Goal: Register for event/course: Sign up to attend an event or enroll in a course

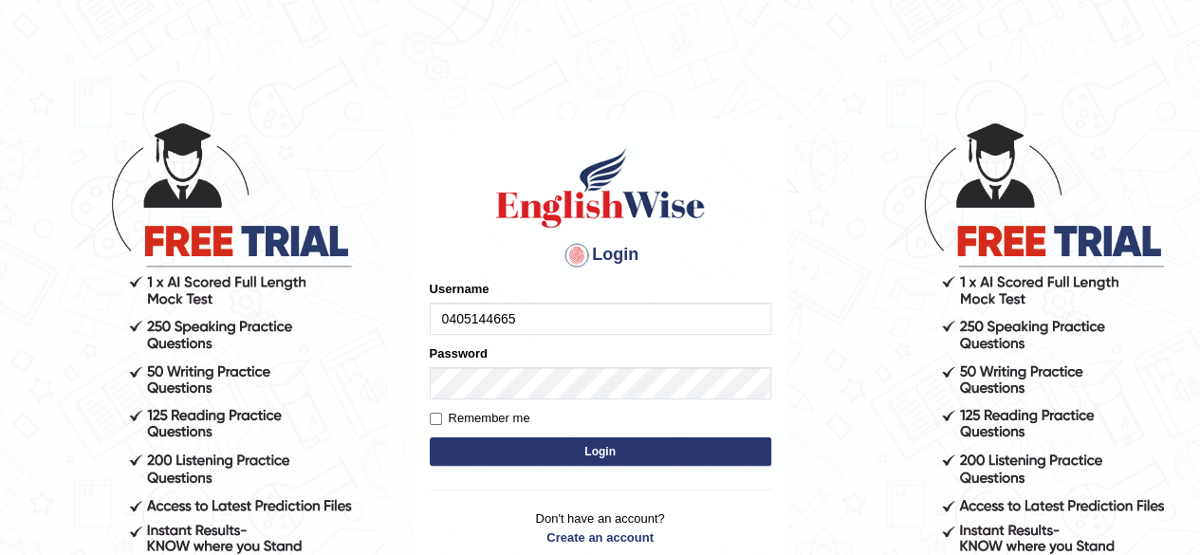
type input "0405144665"
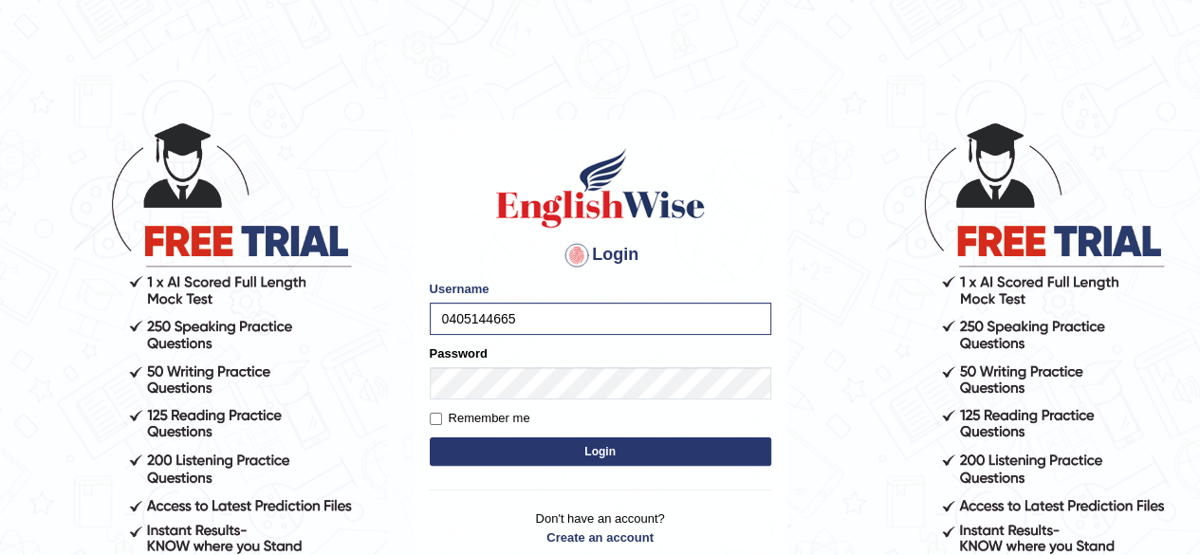
click at [603, 452] on button "Login" at bounding box center [600, 451] width 341 height 28
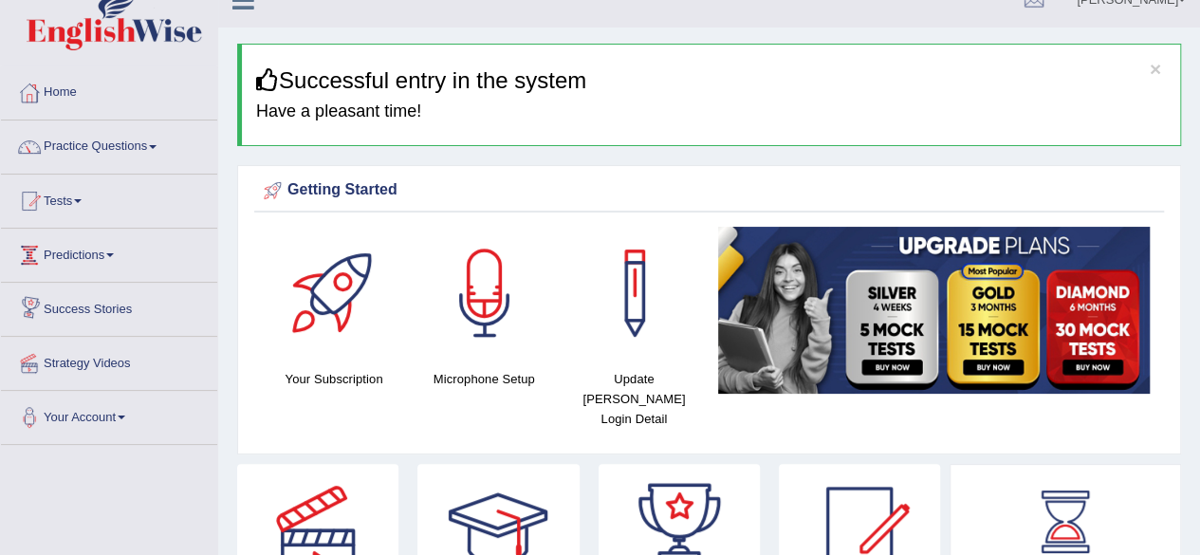
scroll to position [20, 0]
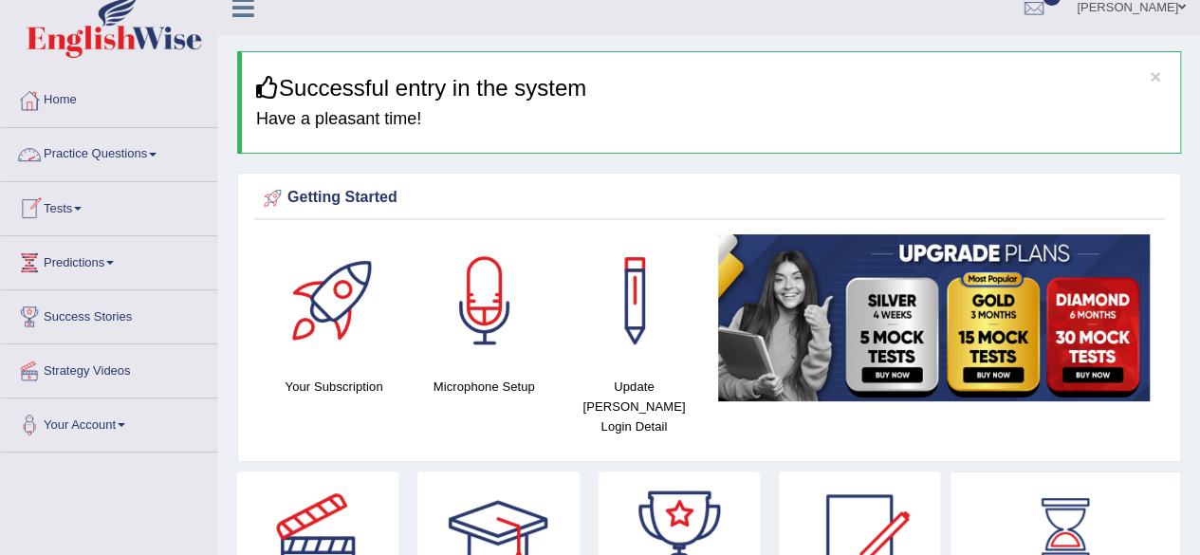
click at [117, 151] on link "Practice Questions" at bounding box center [109, 151] width 216 height 47
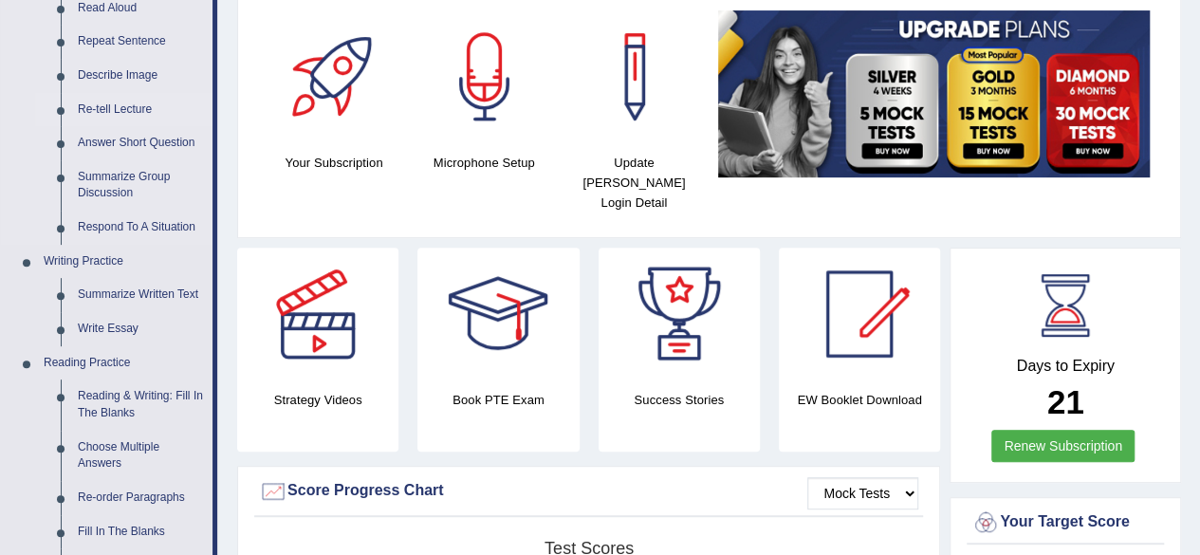
scroll to position [0, 0]
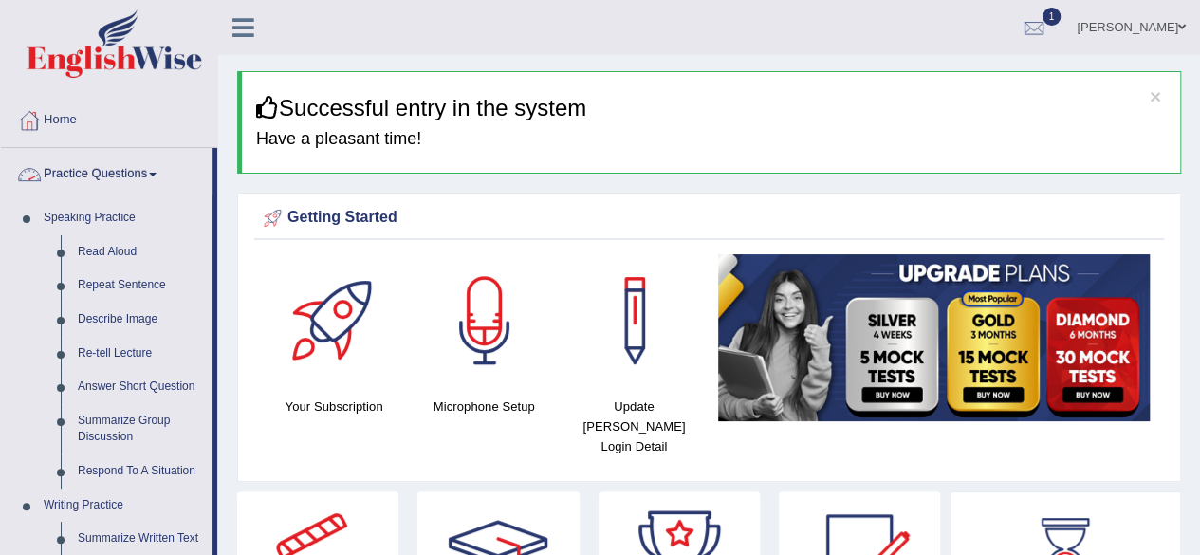
click at [109, 175] on link "Practice Questions" at bounding box center [106, 171] width 211 height 47
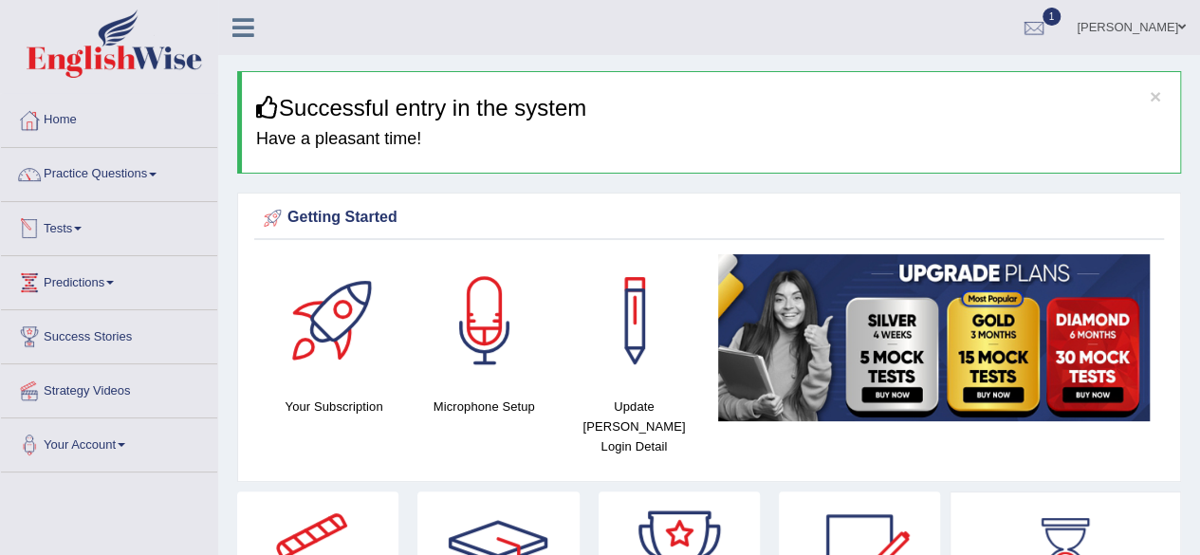
click at [68, 227] on link "Tests" at bounding box center [109, 225] width 216 height 47
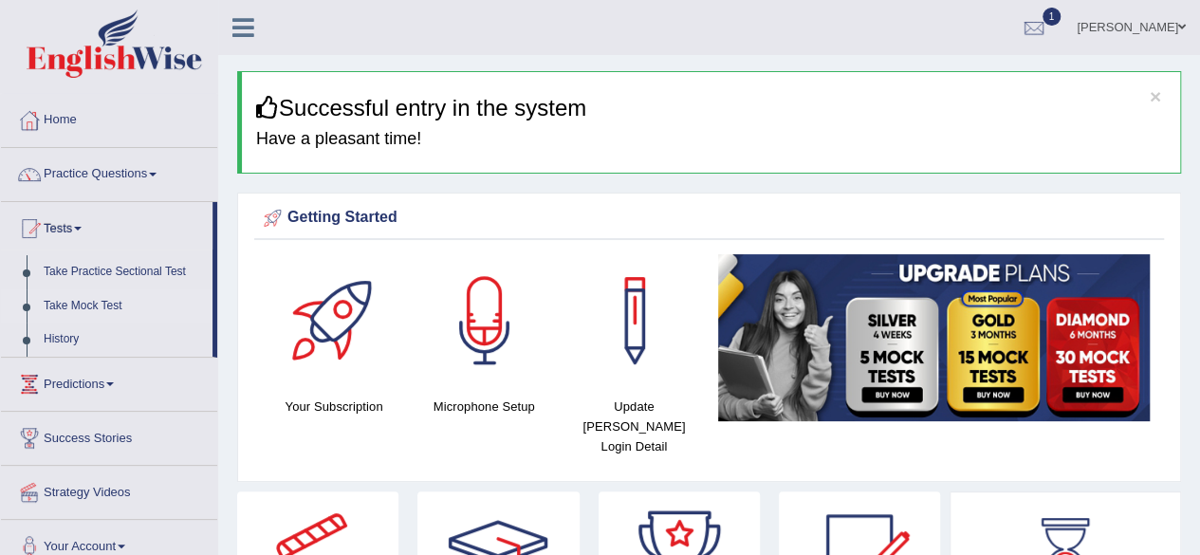
click at [65, 303] on link "Take Mock Test" at bounding box center [123, 306] width 177 height 34
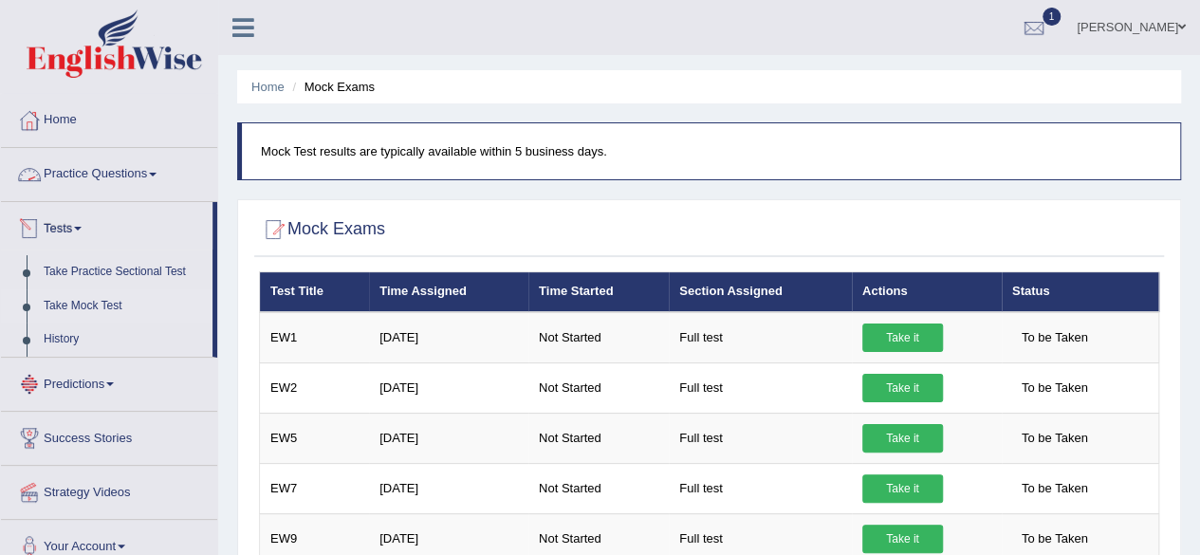
click at [80, 170] on link "Practice Questions" at bounding box center [109, 171] width 216 height 47
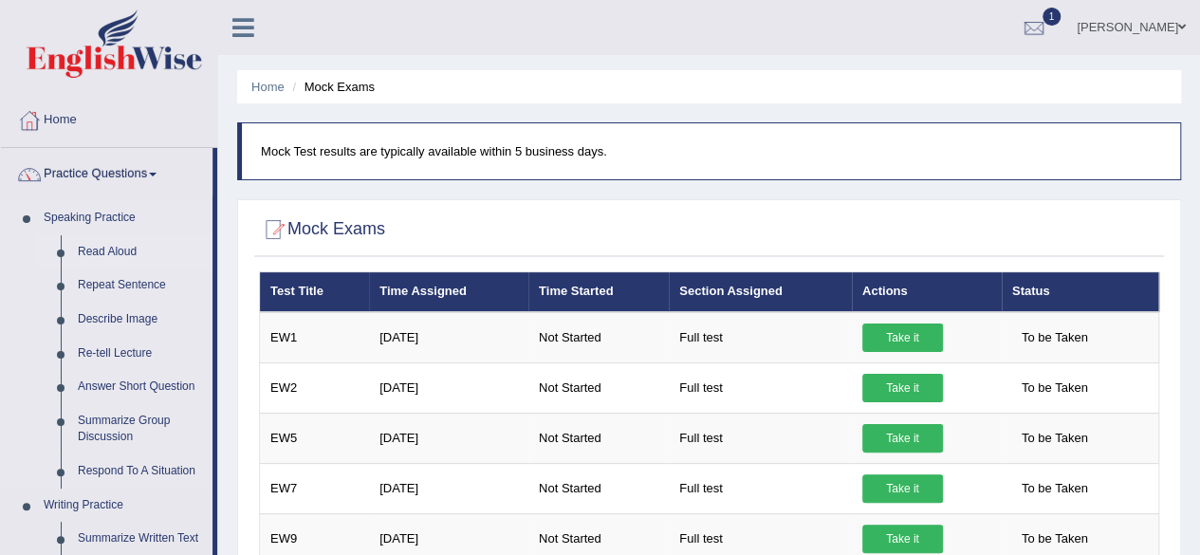
click at [99, 249] on link "Read Aloud" at bounding box center [140, 252] width 143 height 34
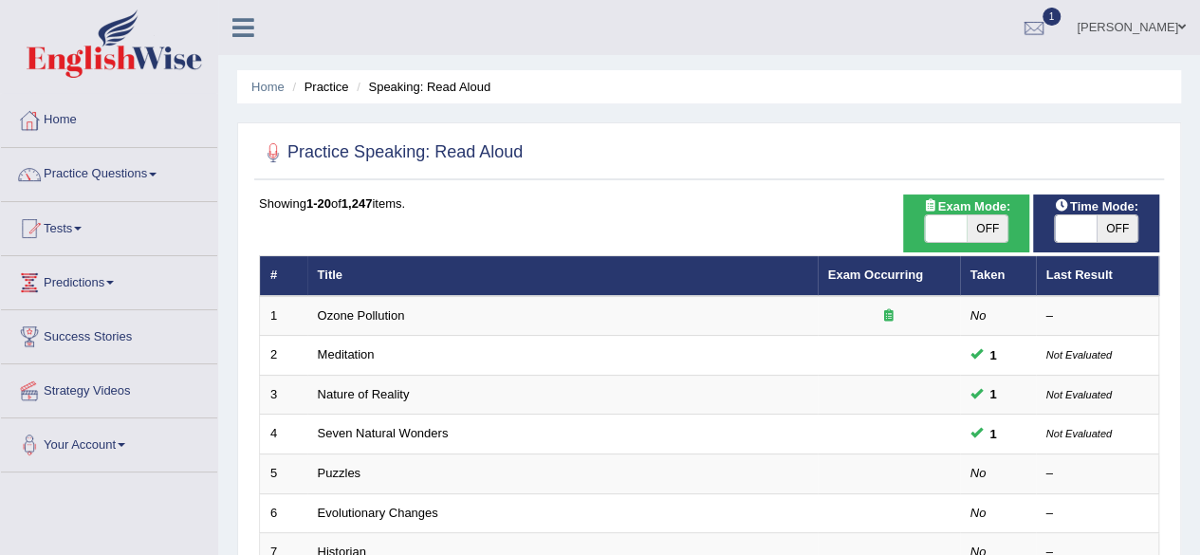
click at [982, 229] on span "OFF" at bounding box center [987, 228] width 42 height 27
checkbox input "true"
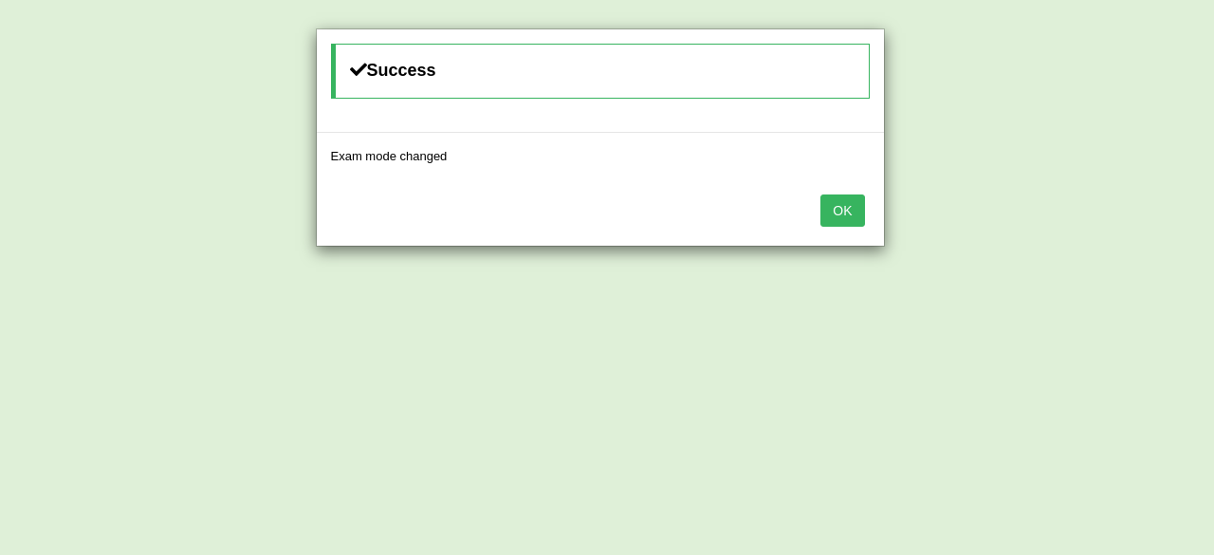
click at [848, 208] on button "OK" at bounding box center [842, 210] width 44 height 32
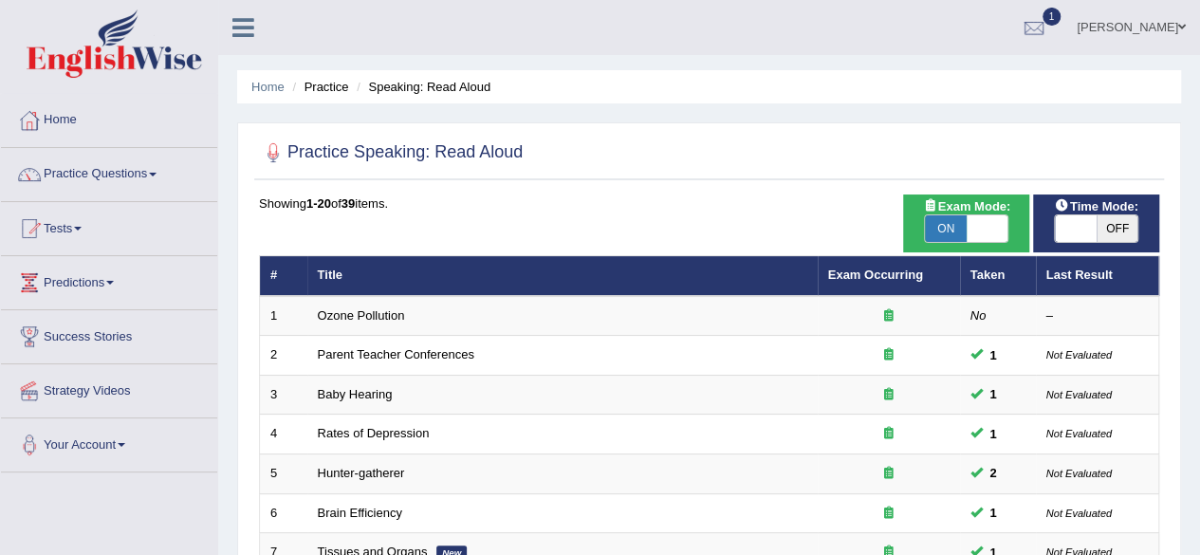
click at [1113, 234] on span "OFF" at bounding box center [1117, 228] width 42 height 27
checkbox input "true"
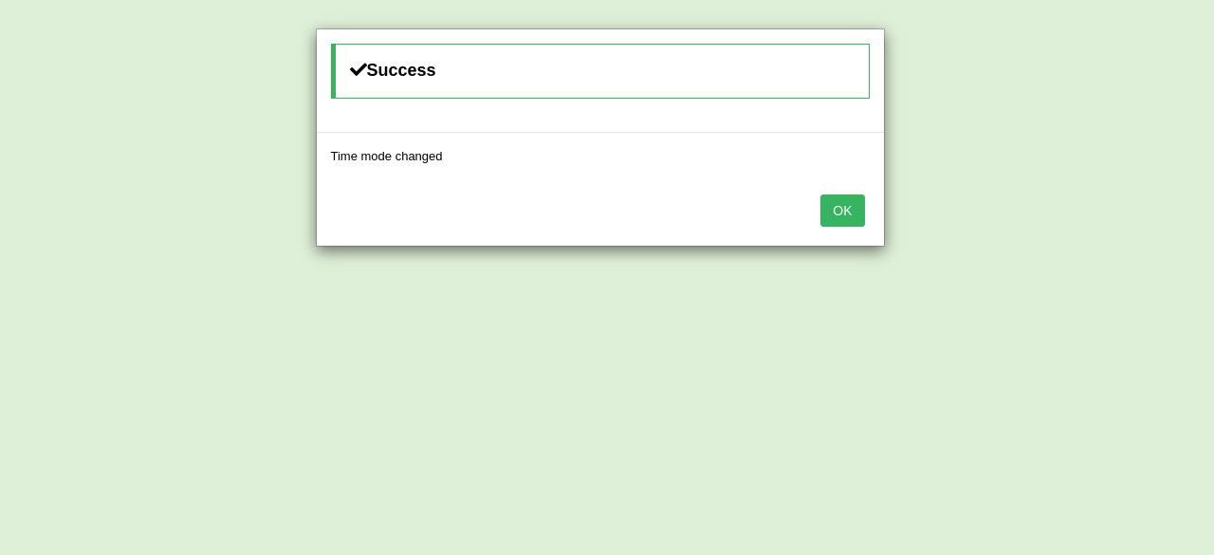
click at [851, 206] on button "OK" at bounding box center [842, 210] width 44 height 32
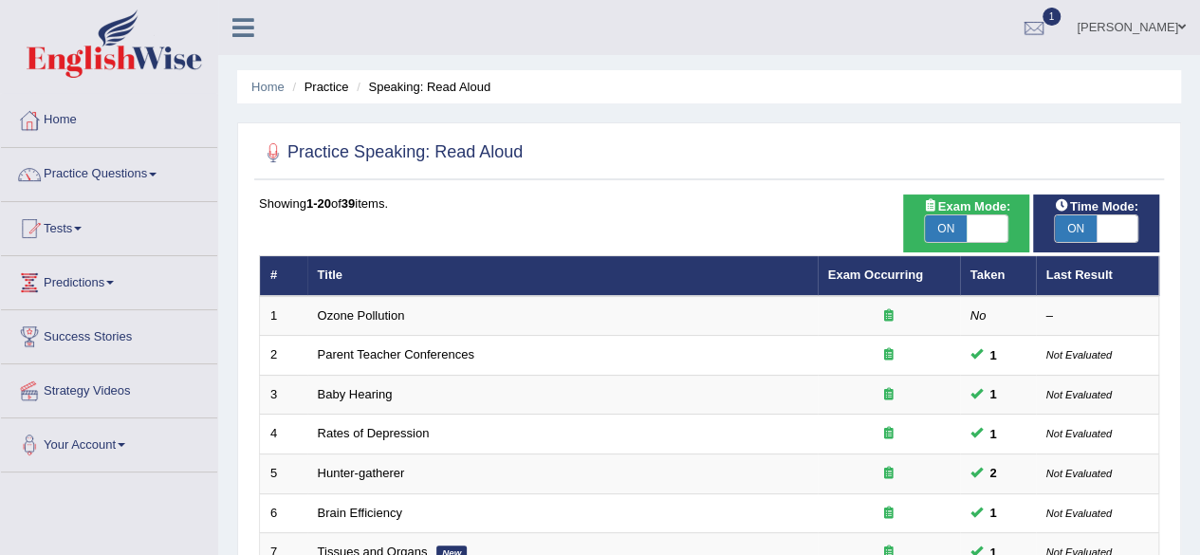
scroll to position [57, 0]
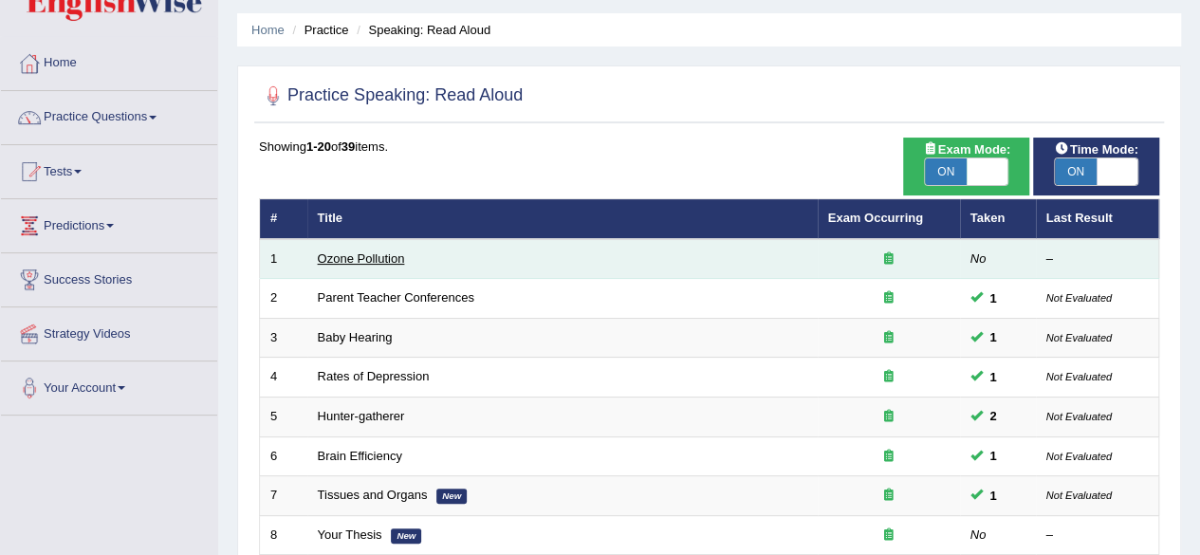
click at [348, 255] on link "Ozone Pollution" at bounding box center [361, 258] width 87 height 14
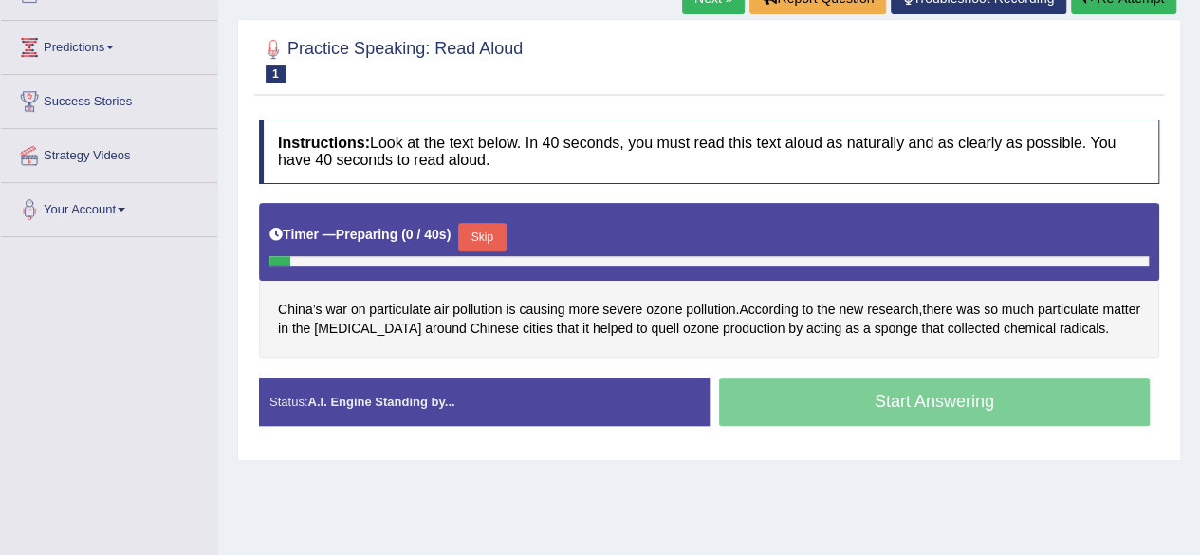
scroll to position [255, 0]
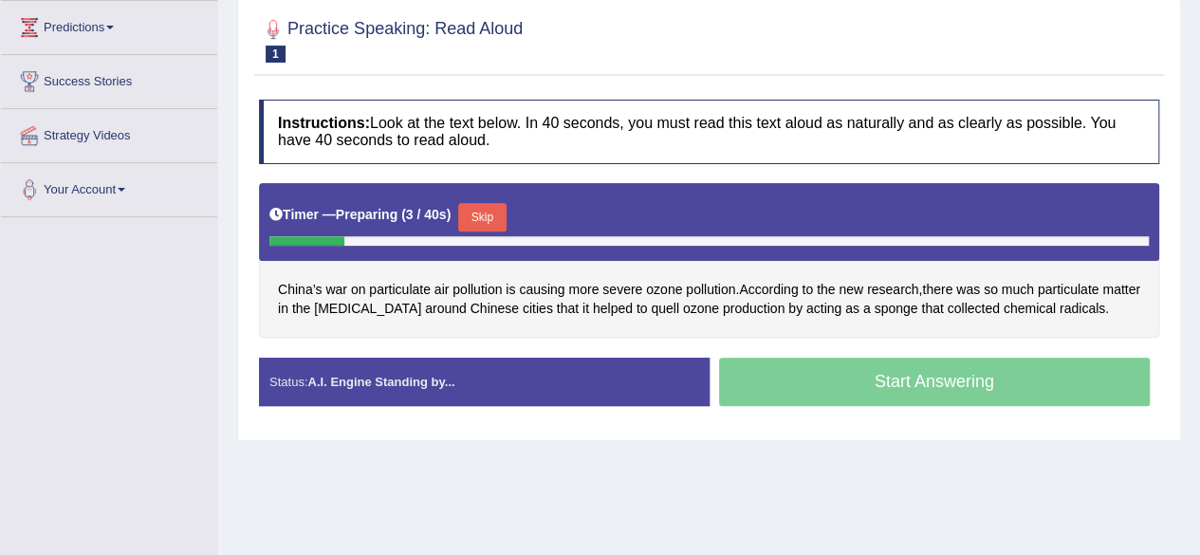
click at [493, 215] on button "Skip" at bounding box center [481, 217] width 47 height 28
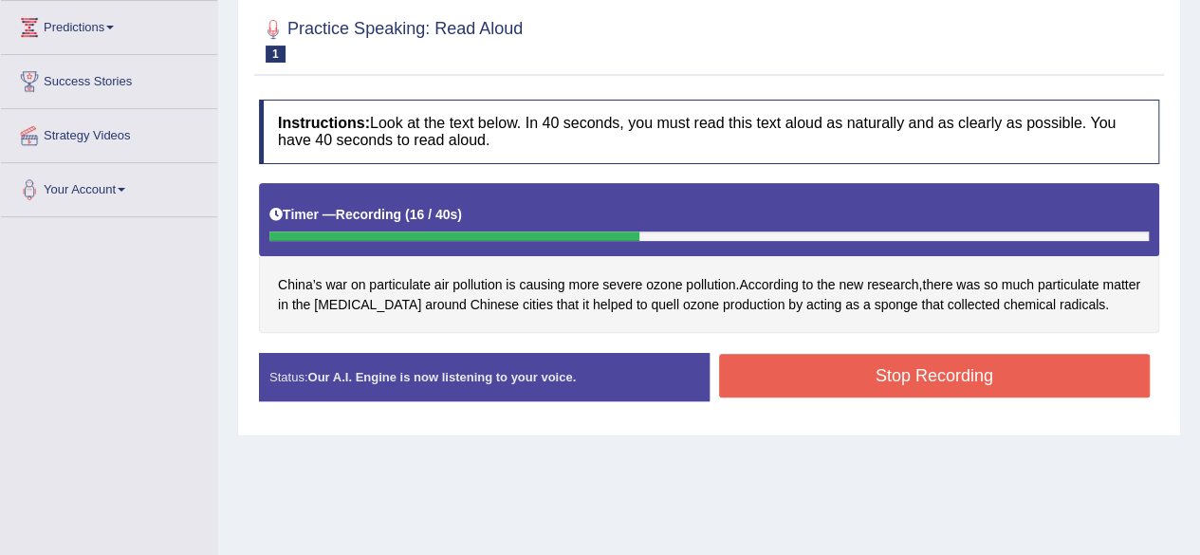
click at [893, 372] on button "Stop Recording" at bounding box center [934, 376] width 431 height 44
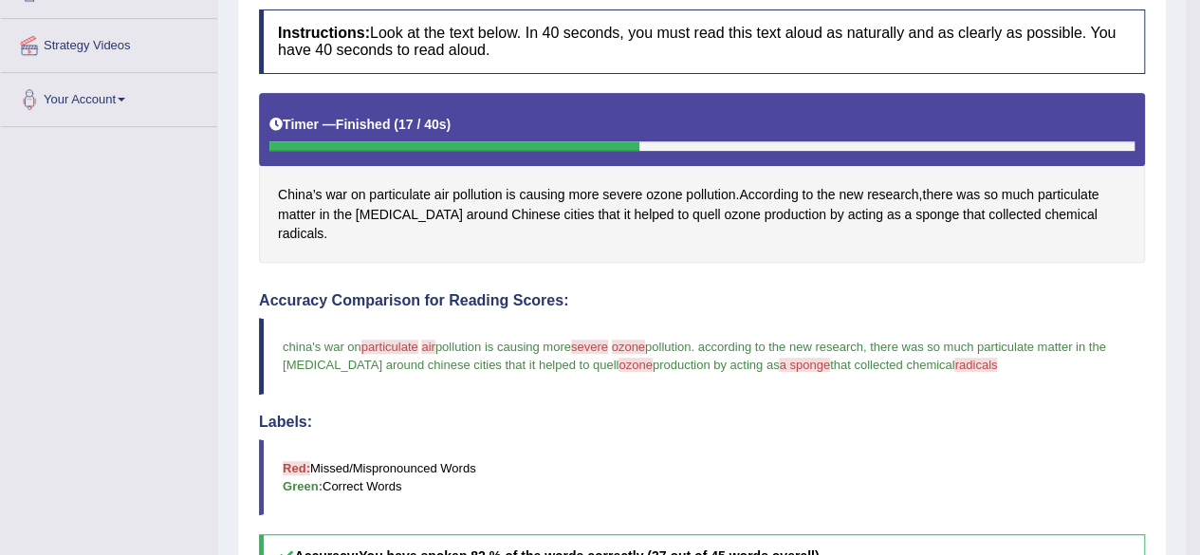
scroll to position [196, 0]
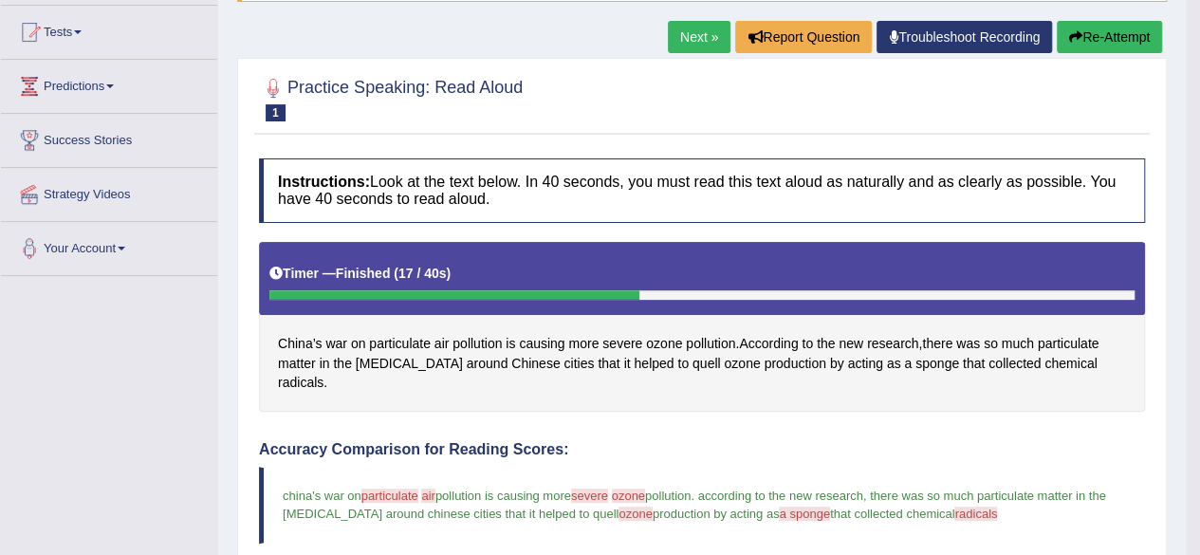
click at [1096, 35] on button "Re-Attempt" at bounding box center [1108, 37] width 105 height 32
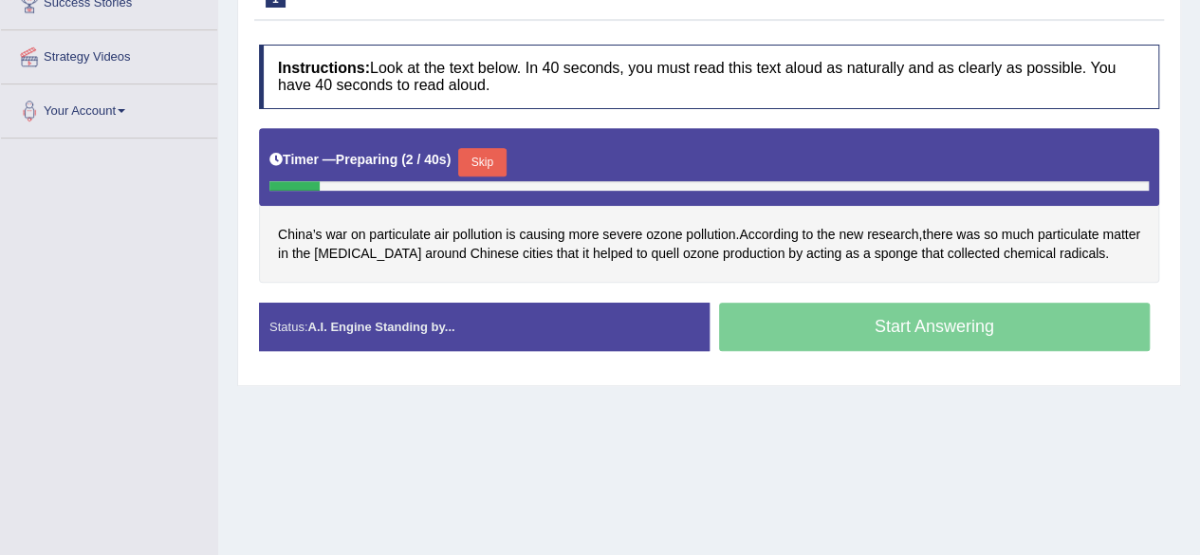
click at [497, 160] on button "Skip" at bounding box center [481, 162] width 47 height 28
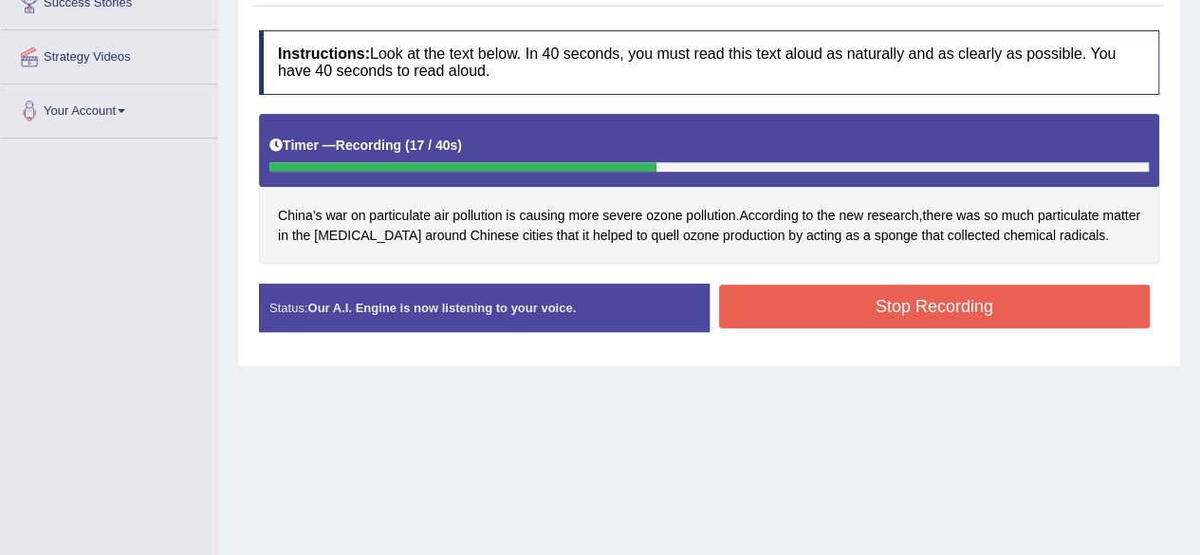
click at [912, 296] on button "Stop Recording" at bounding box center [934, 307] width 431 height 44
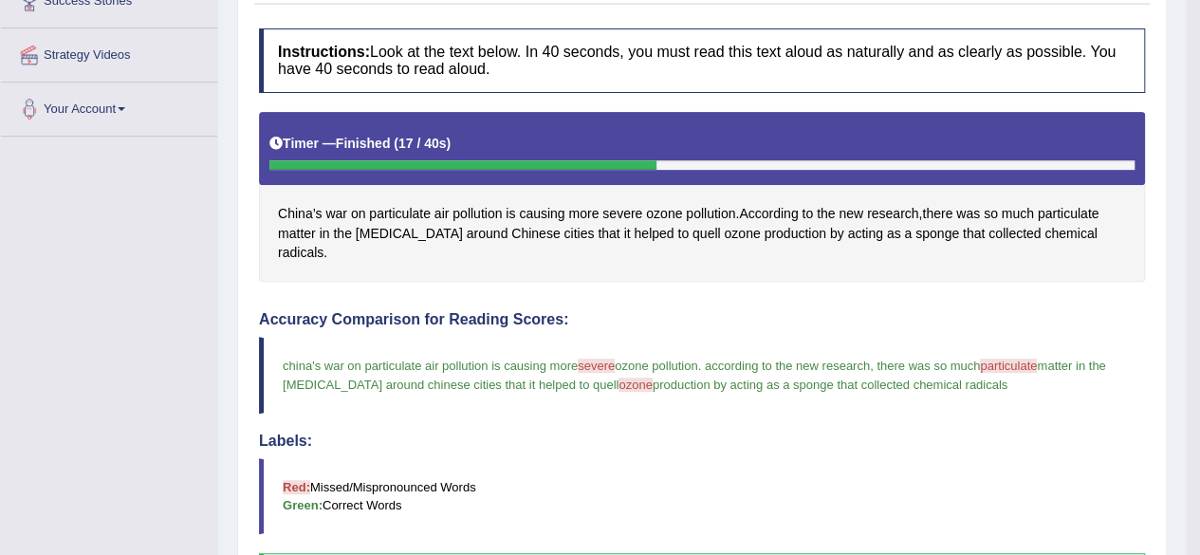
scroll to position [336, 0]
click at [396, 376] on blockquote "china's war on particulate air pollution is causing more severe square ozone po…" at bounding box center [702, 375] width 886 height 76
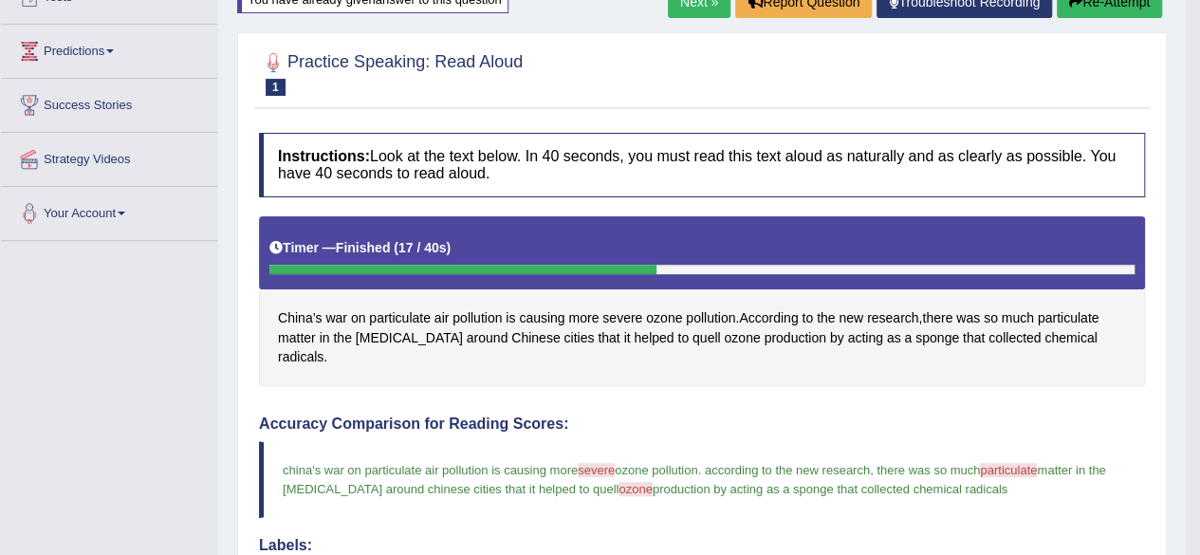
scroll to position [174, 0]
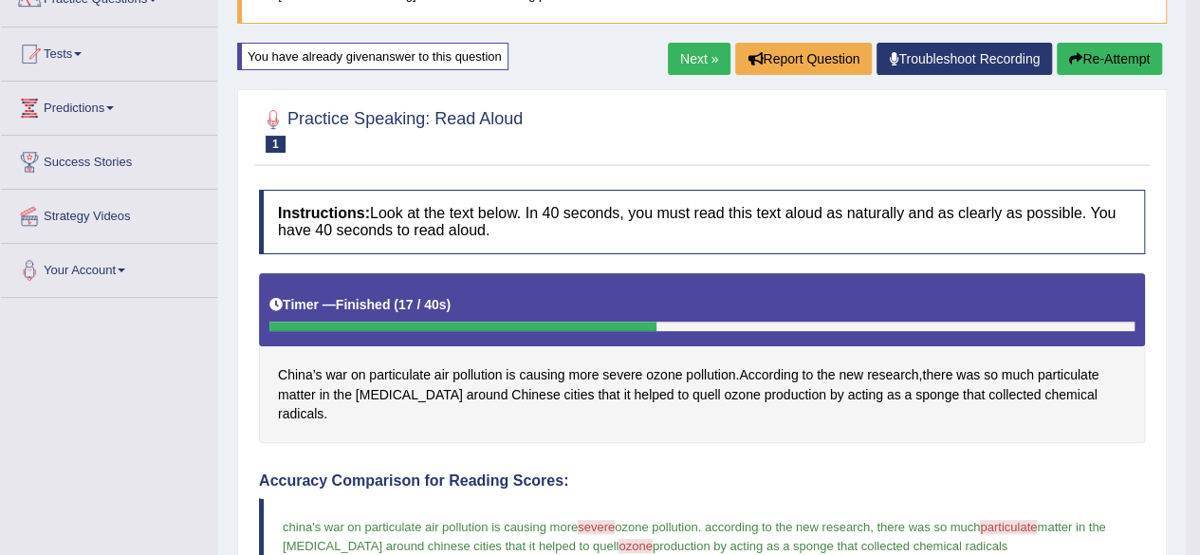
click at [694, 50] on link "Next »" at bounding box center [699, 59] width 63 height 32
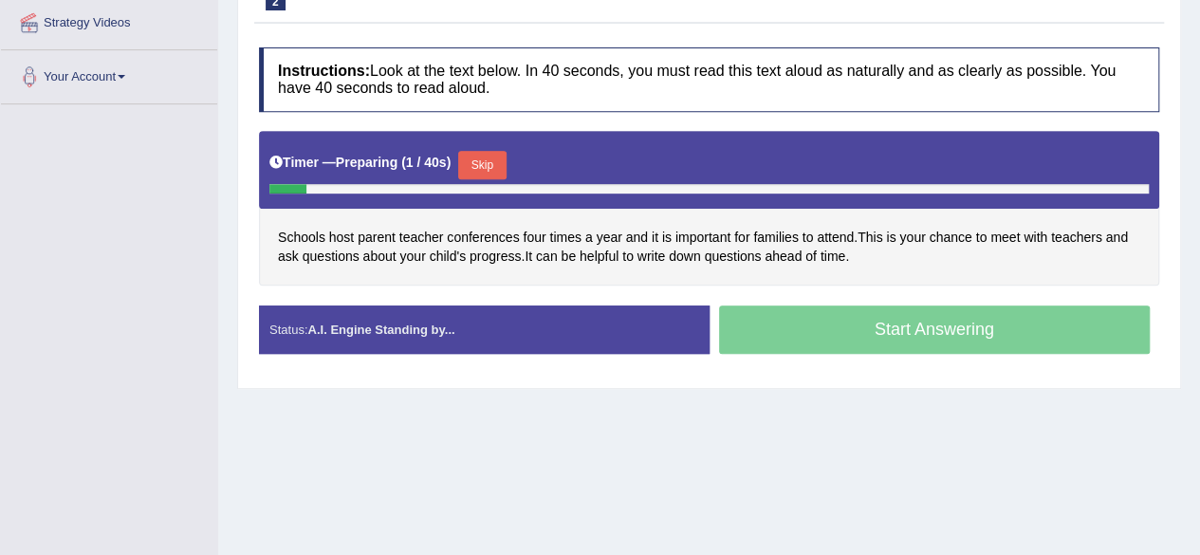
scroll to position [157, 0]
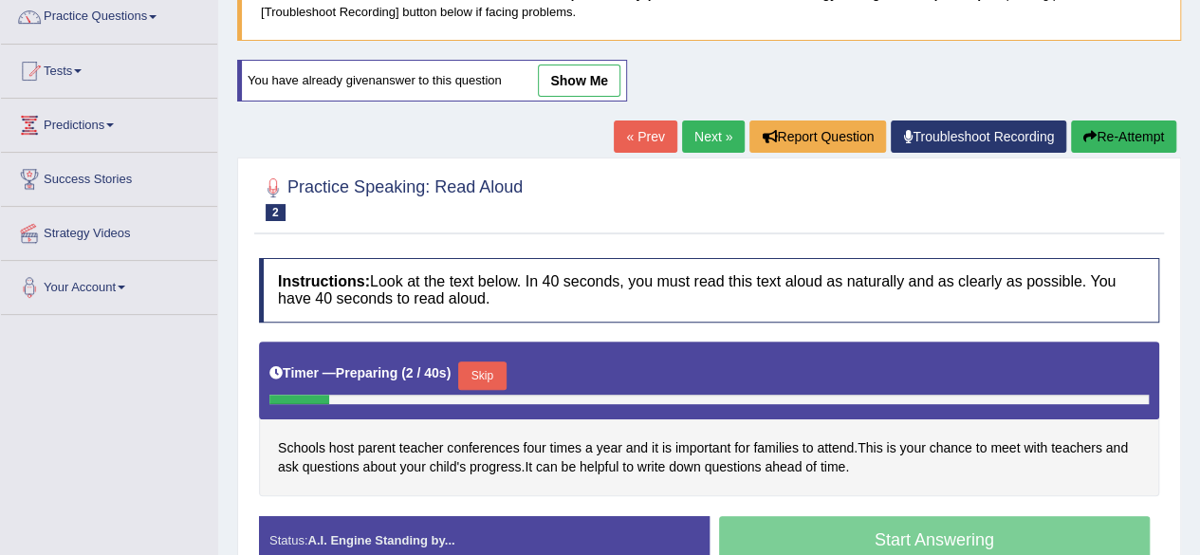
click at [704, 130] on link "Next »" at bounding box center [713, 136] width 63 height 32
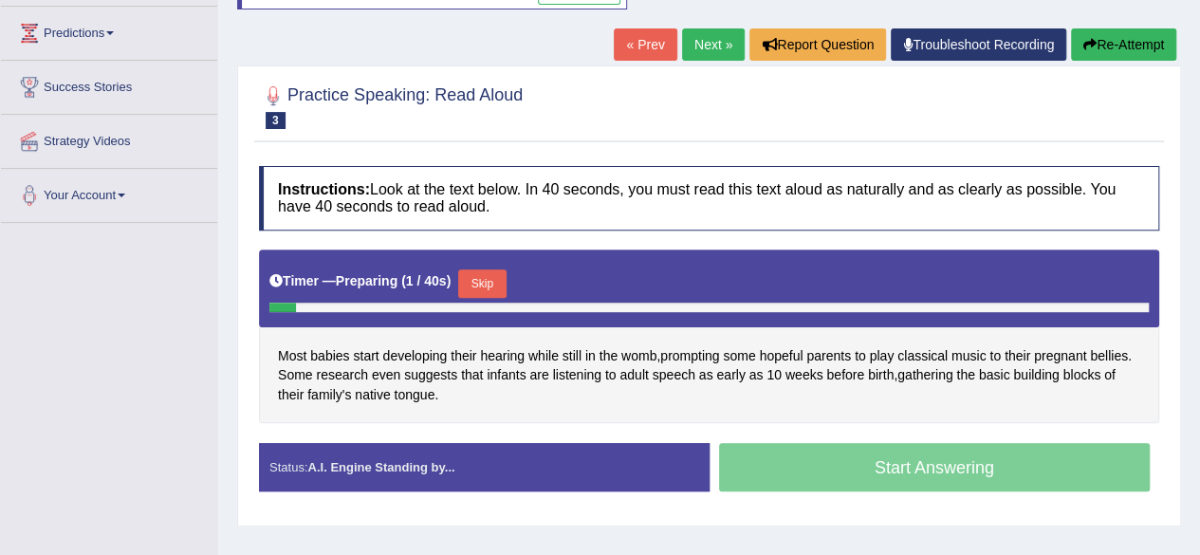
scroll to position [196, 0]
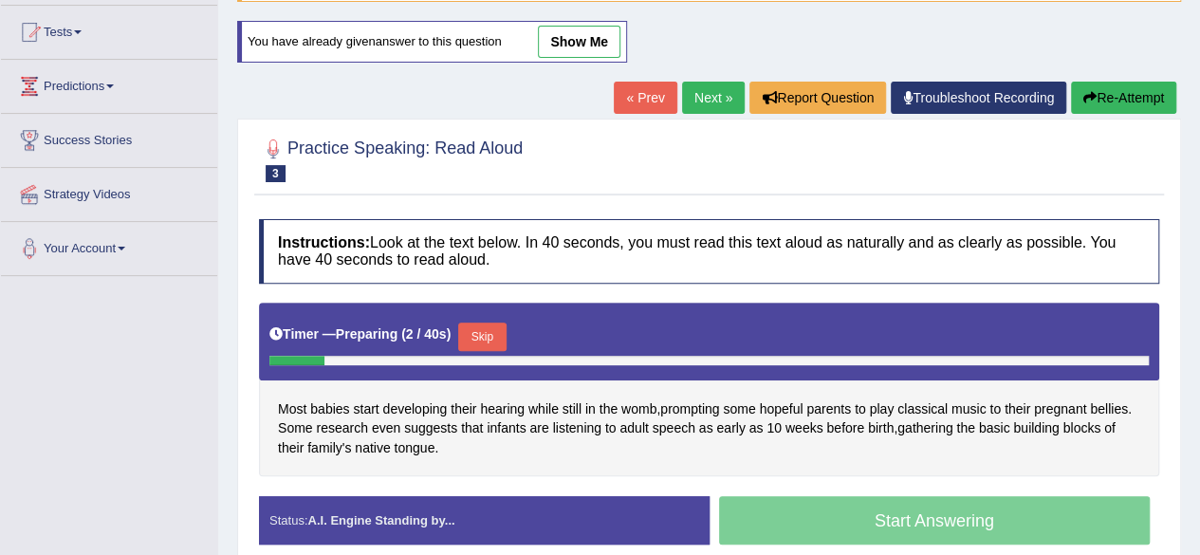
click at [710, 96] on link "Next »" at bounding box center [713, 98] width 63 height 32
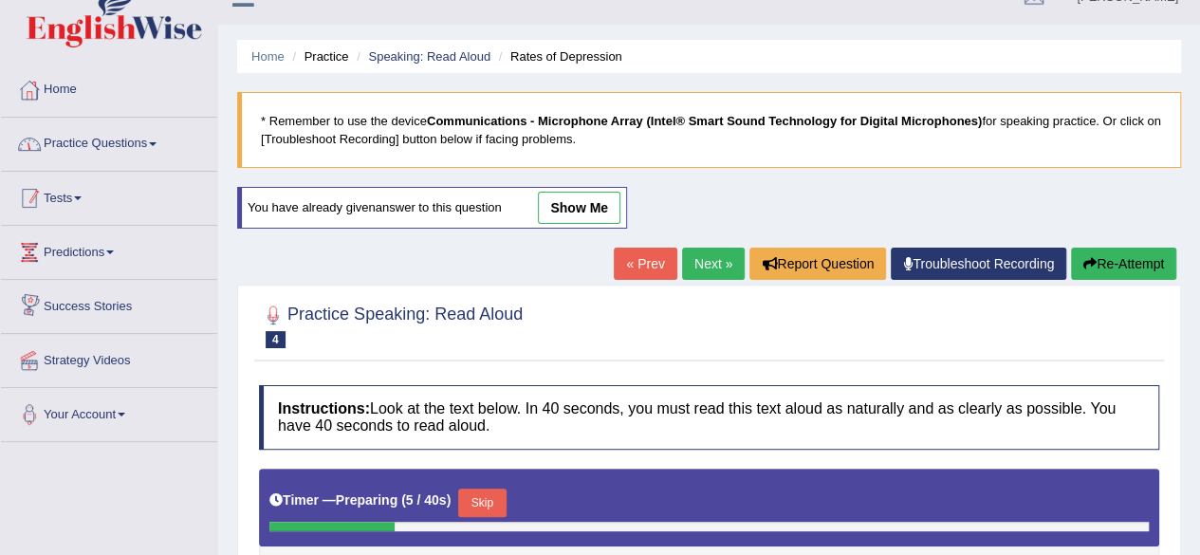
scroll to position [27, 0]
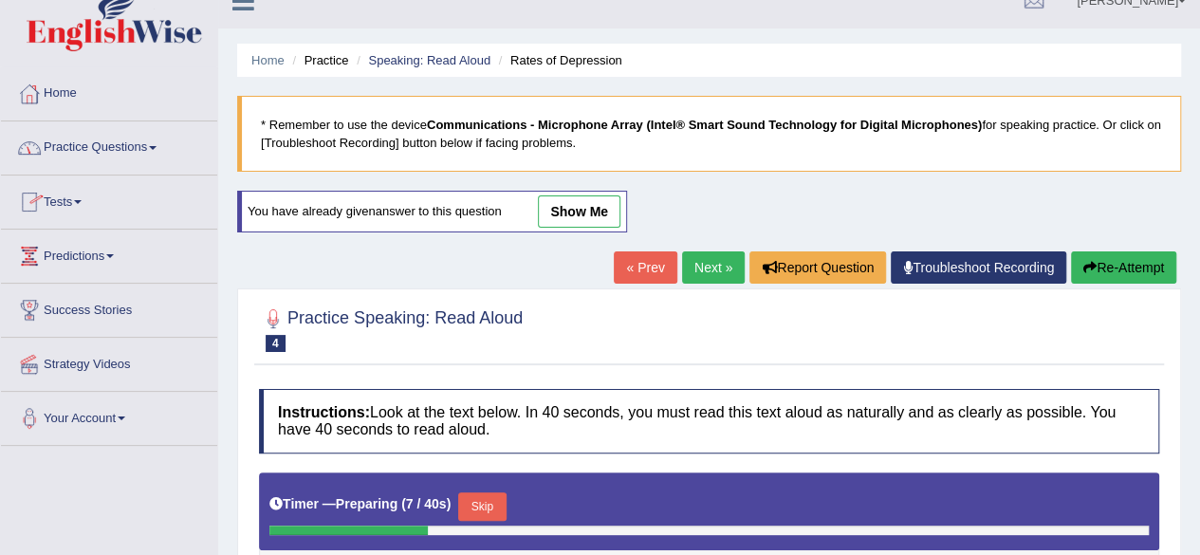
click at [96, 149] on link "Practice Questions" at bounding box center [109, 144] width 216 height 47
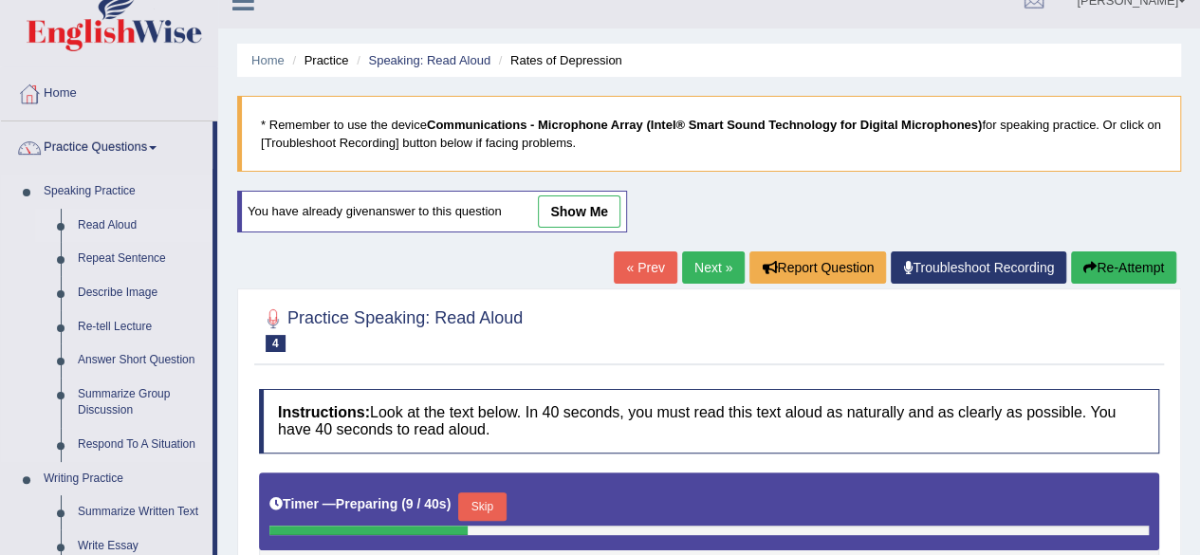
click at [110, 226] on link "Read Aloud" at bounding box center [140, 226] width 143 height 34
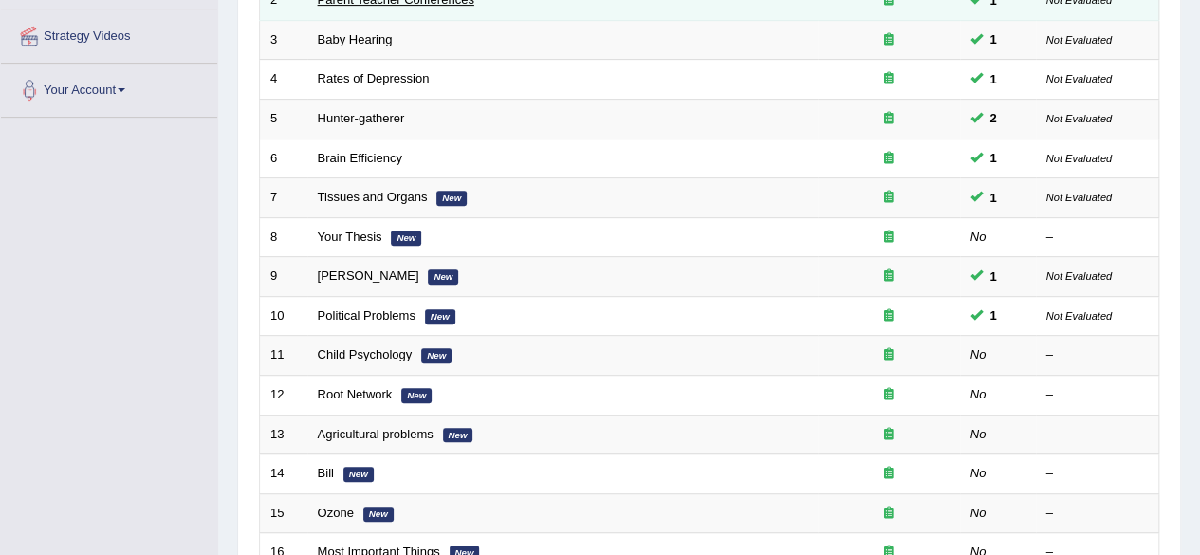
scroll to position [356, 0]
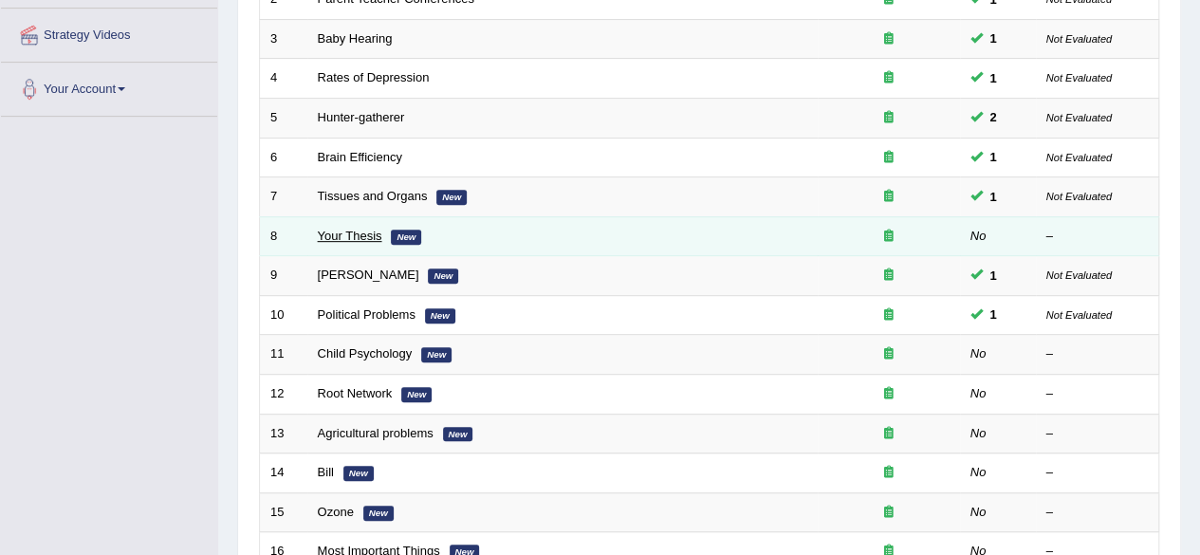
click at [358, 229] on link "Your Thesis" at bounding box center [350, 236] width 64 height 14
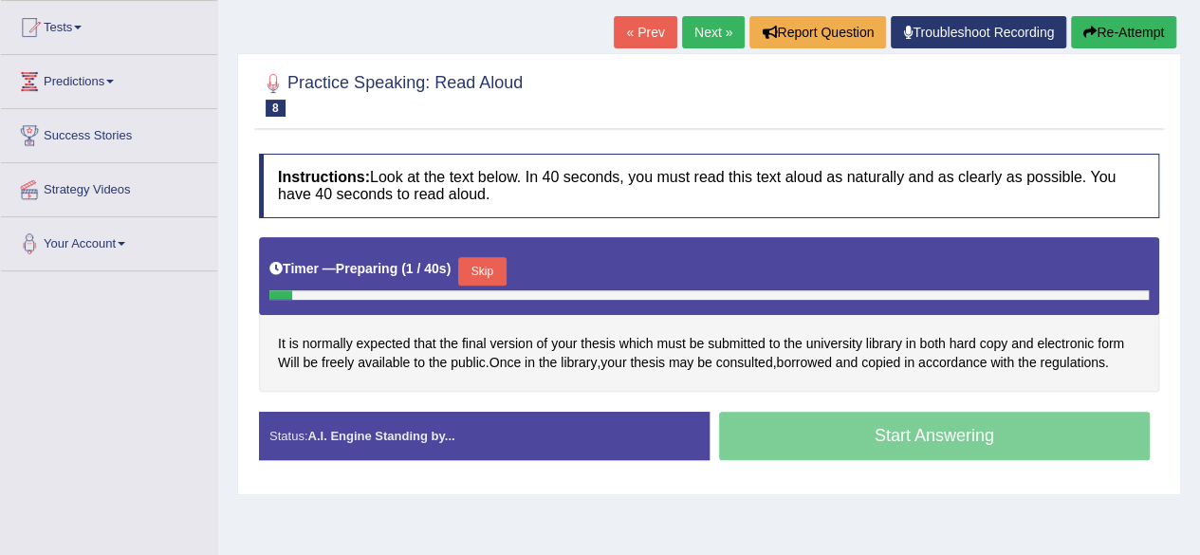
scroll to position [212, 0]
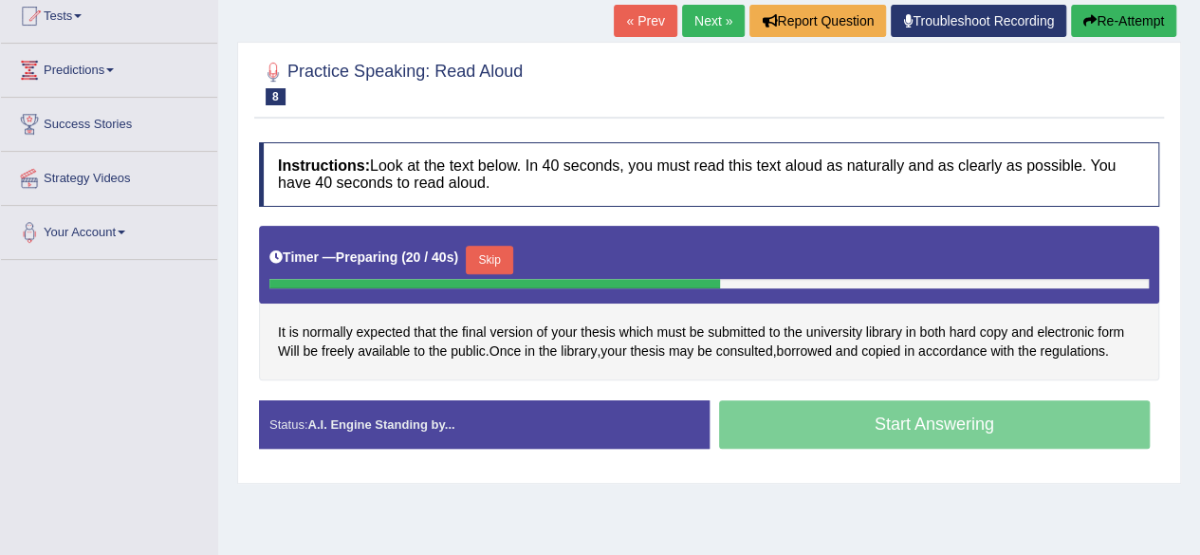
click at [486, 254] on button "Skip" at bounding box center [489, 260] width 47 height 28
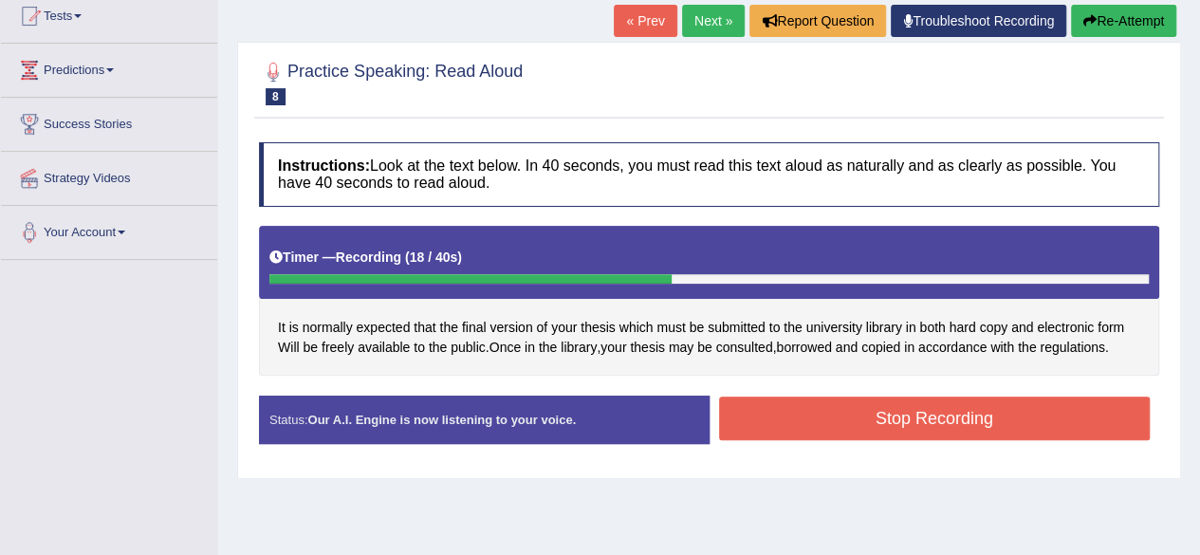
click at [927, 413] on button "Stop Recording" at bounding box center [934, 418] width 431 height 44
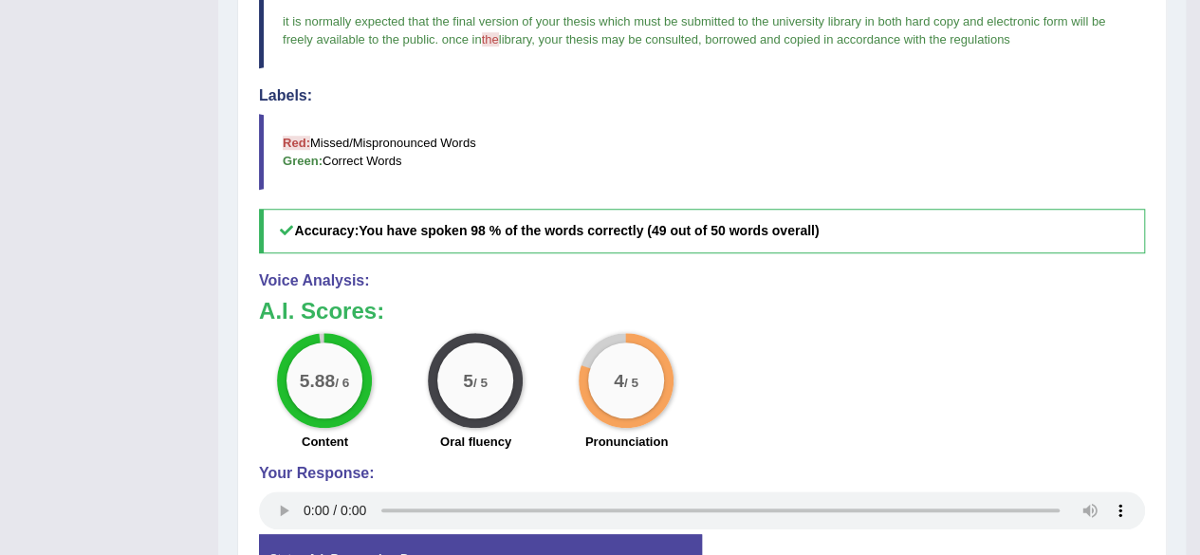
scroll to position [0, 0]
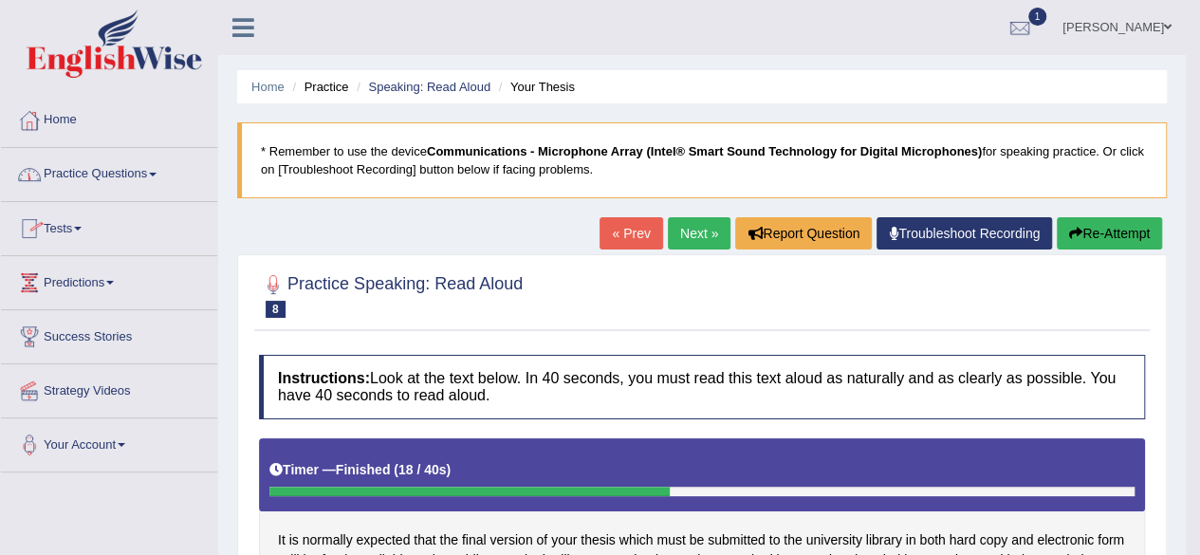
click at [62, 225] on link "Tests" at bounding box center [109, 225] width 216 height 47
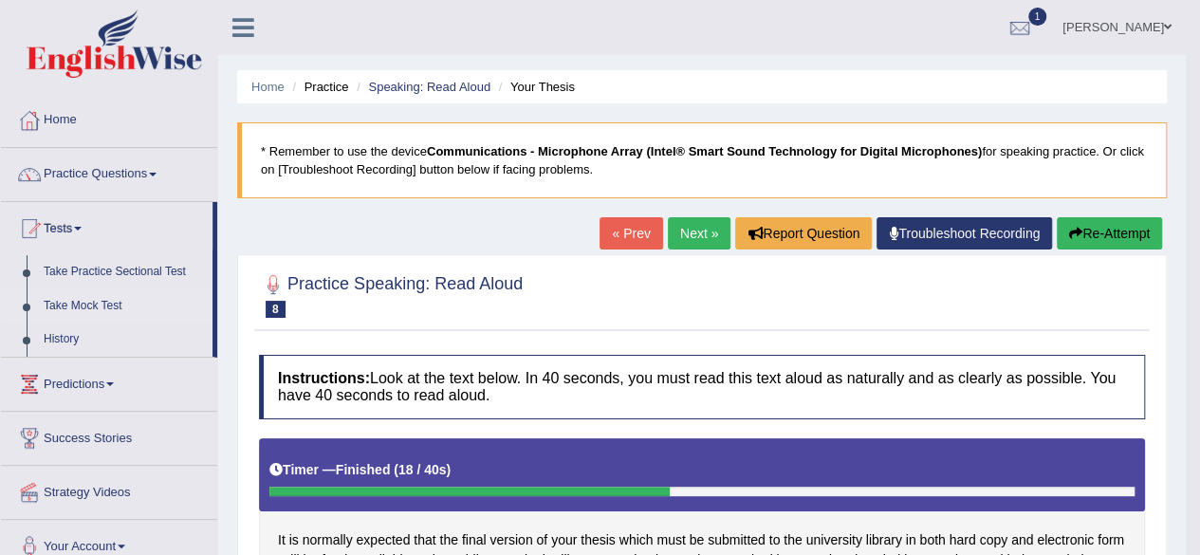
click at [83, 304] on link "Take Mock Test" at bounding box center [123, 306] width 177 height 34
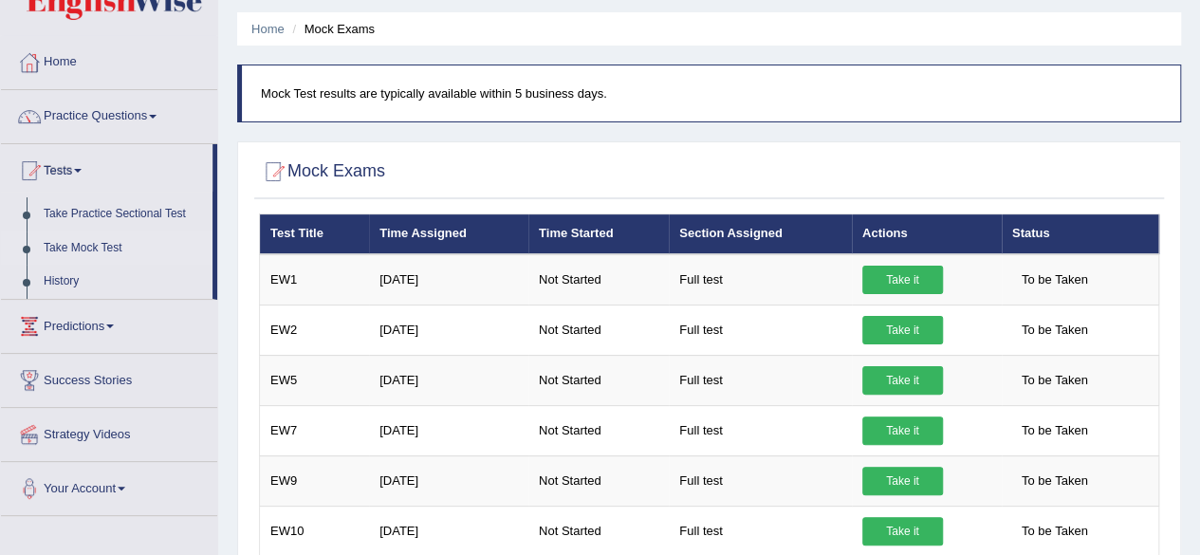
scroll to position [59, 0]
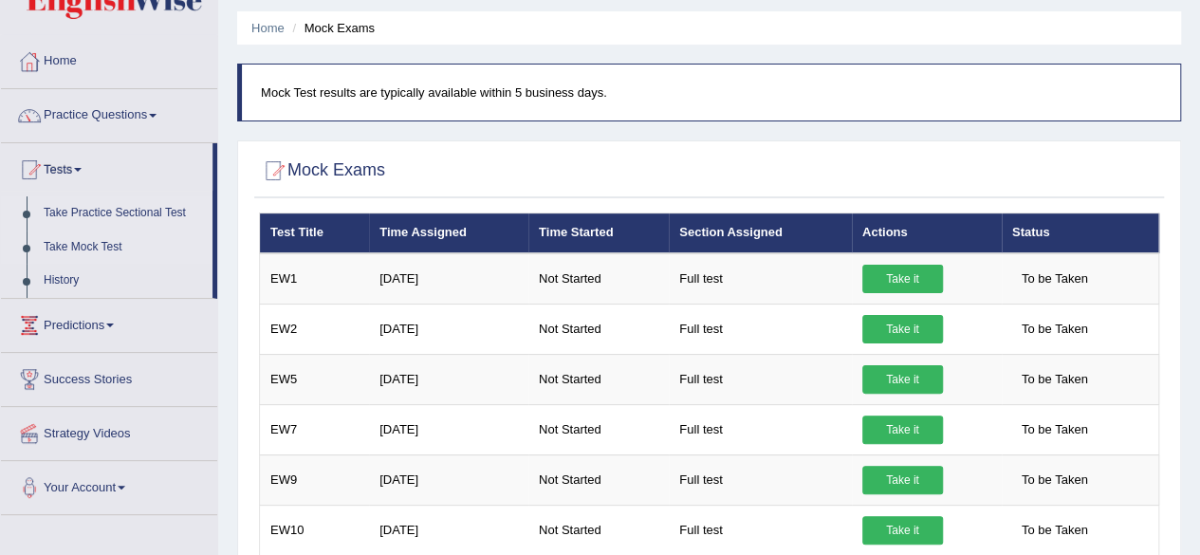
click at [103, 212] on link "Take Practice Sectional Test" at bounding box center [123, 213] width 177 height 34
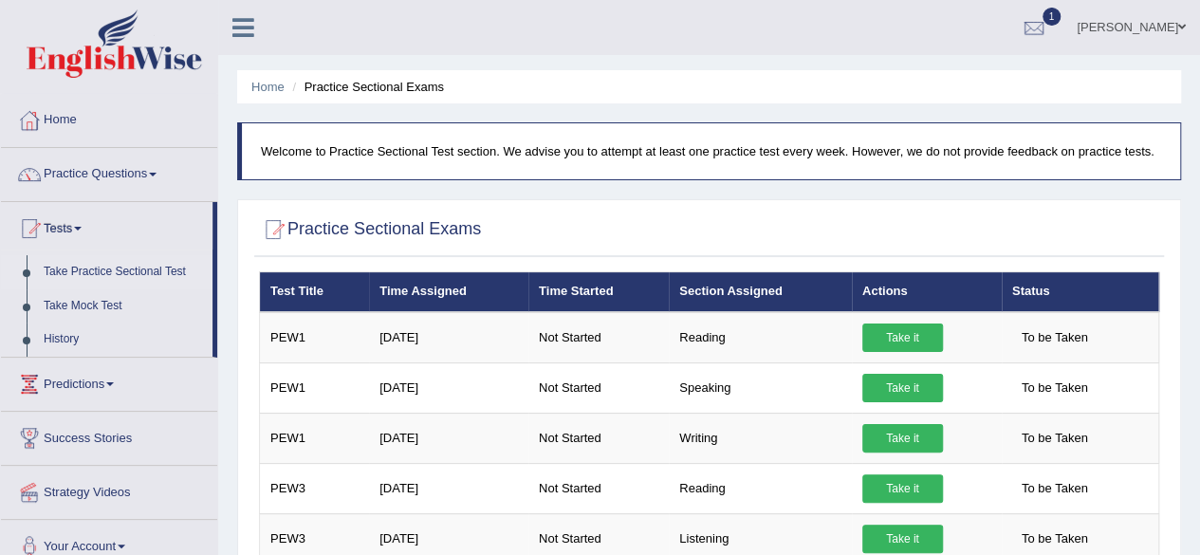
click at [782, 221] on div at bounding box center [709, 230] width 900 height 39
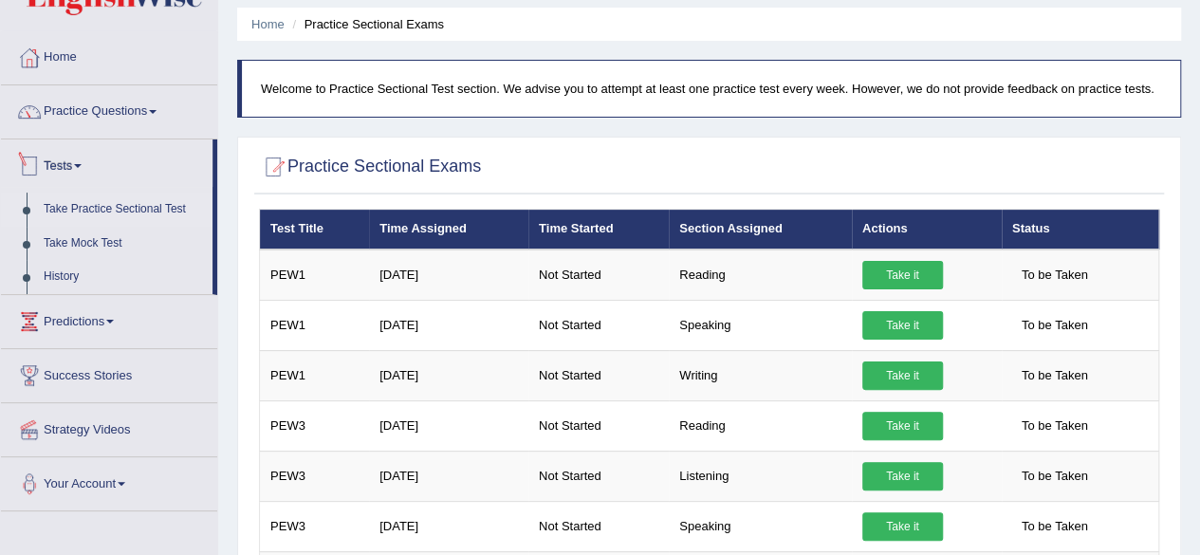
scroll to position [47, 0]
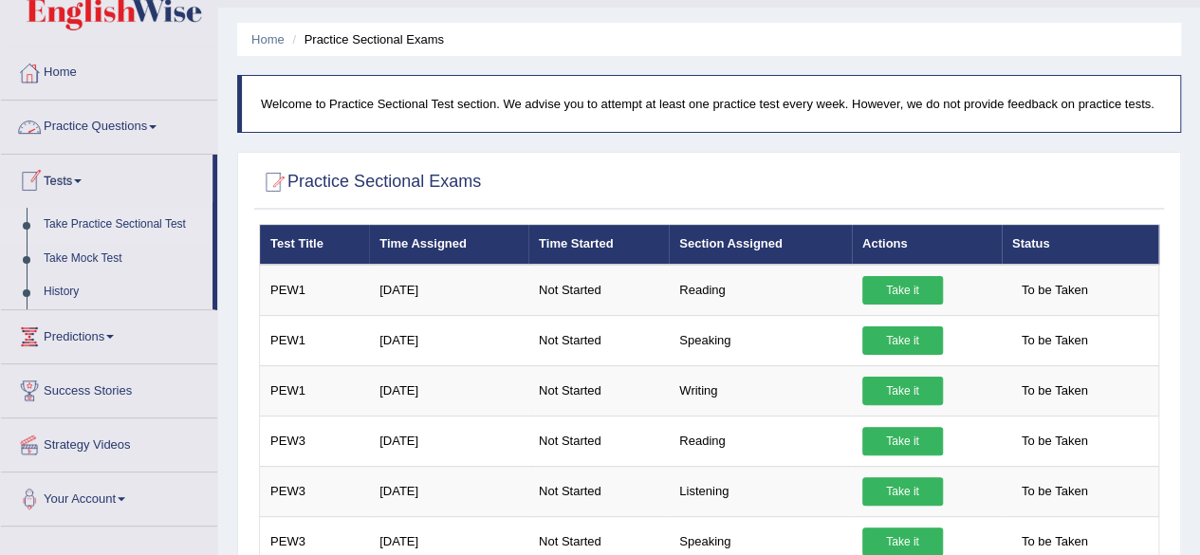
click at [104, 124] on link "Practice Questions" at bounding box center [109, 124] width 216 height 47
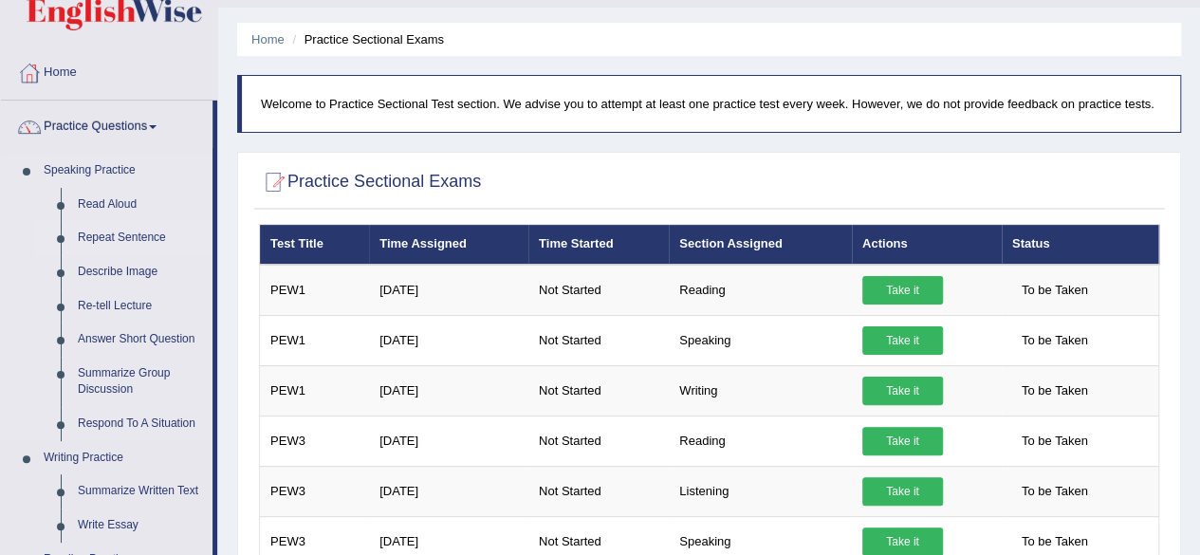
click at [114, 235] on link "Repeat Sentence" at bounding box center [140, 238] width 143 height 34
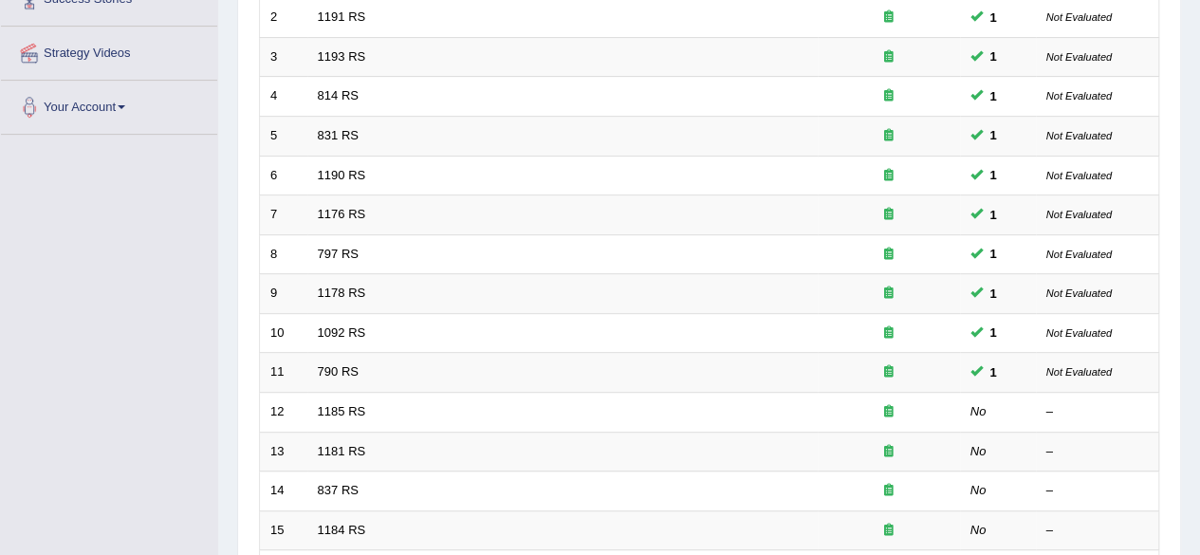
scroll to position [421, 0]
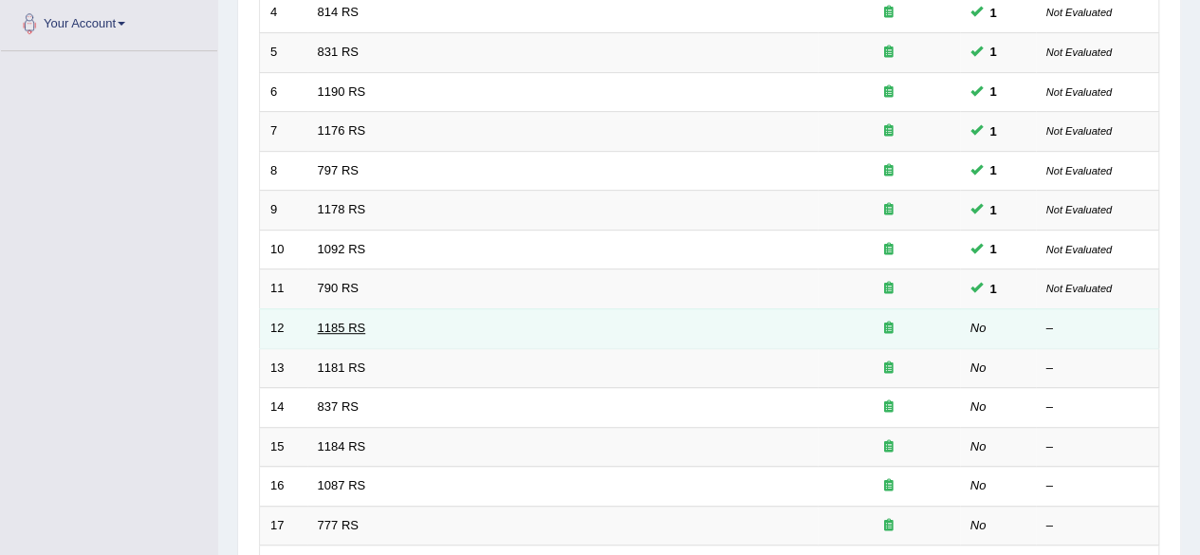
click at [347, 321] on link "1185 RS" at bounding box center [342, 328] width 48 height 14
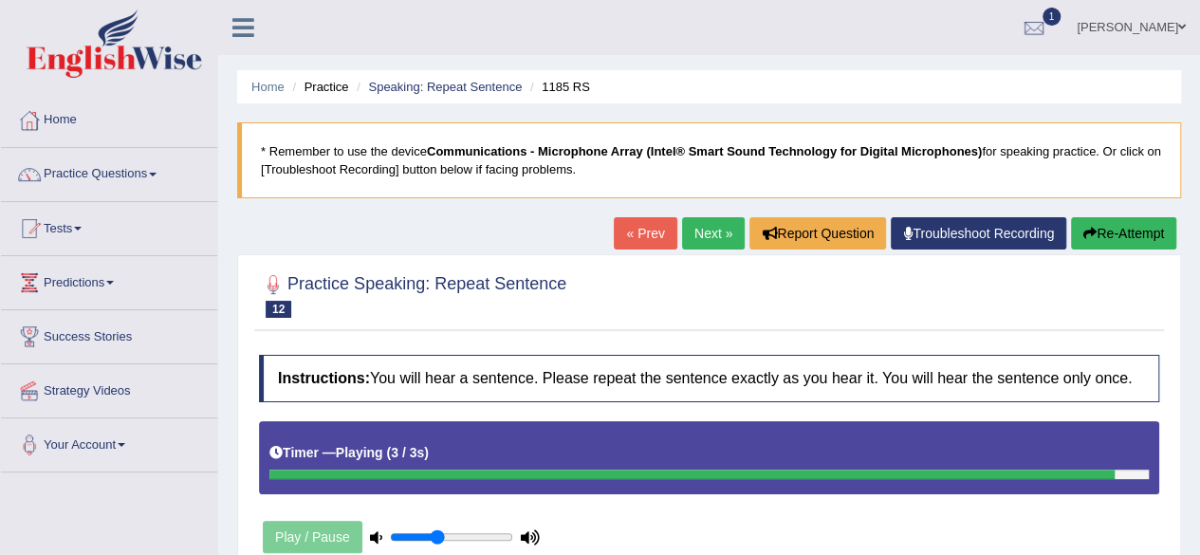
scroll to position [156, 0]
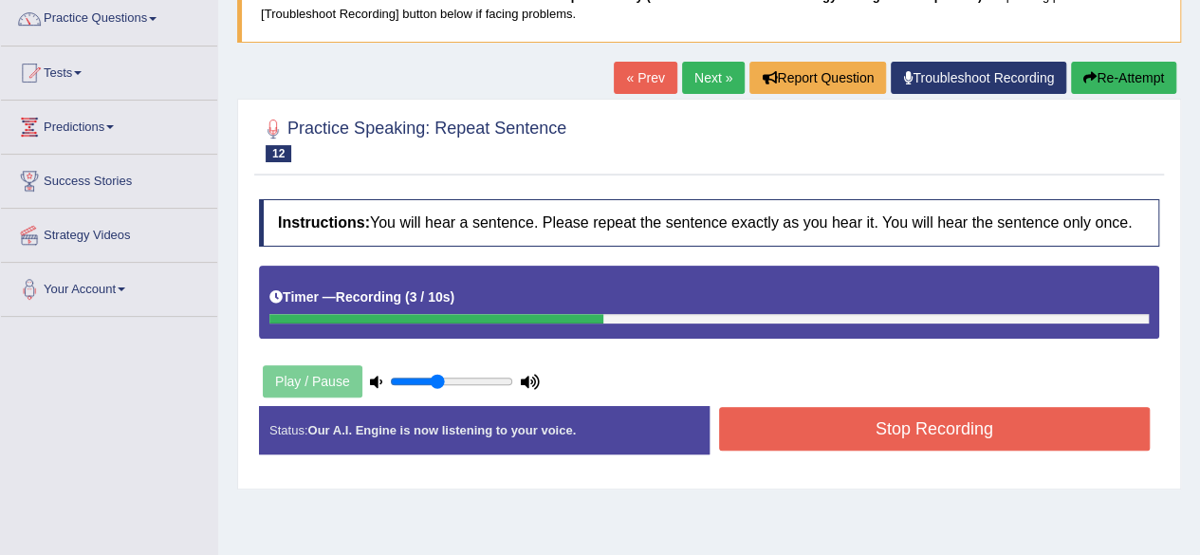
click at [905, 424] on button "Stop Recording" at bounding box center [934, 429] width 431 height 44
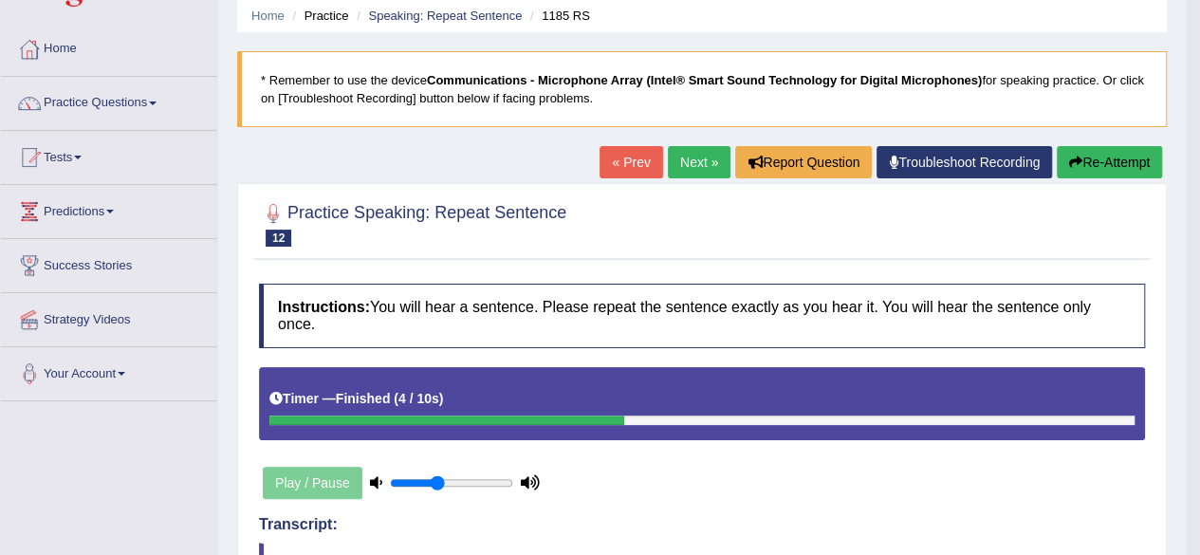
scroll to position [70, 0]
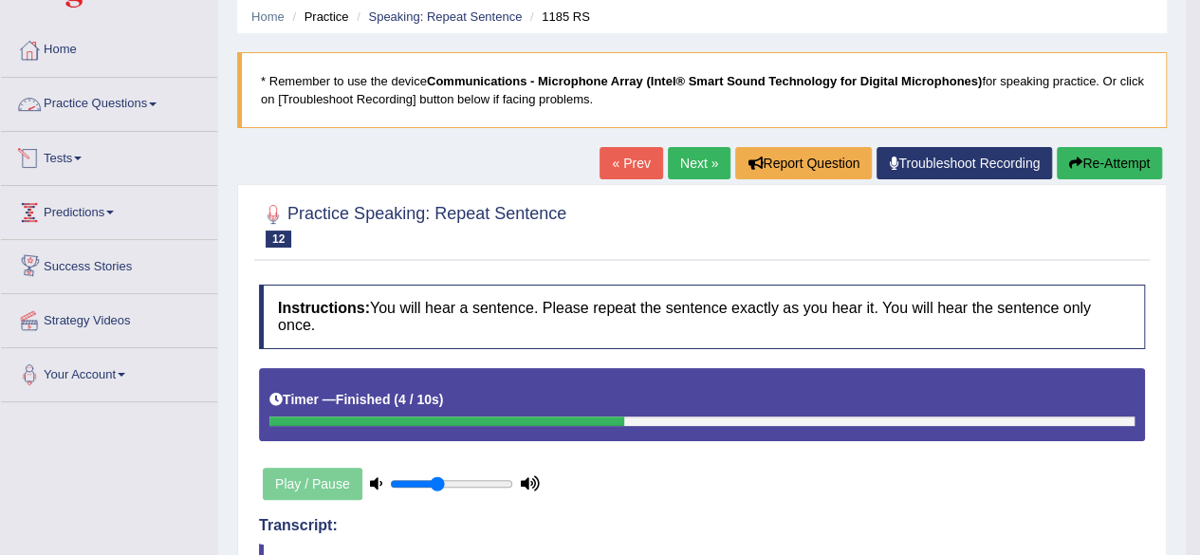
click at [120, 103] on link "Practice Questions" at bounding box center [109, 101] width 216 height 47
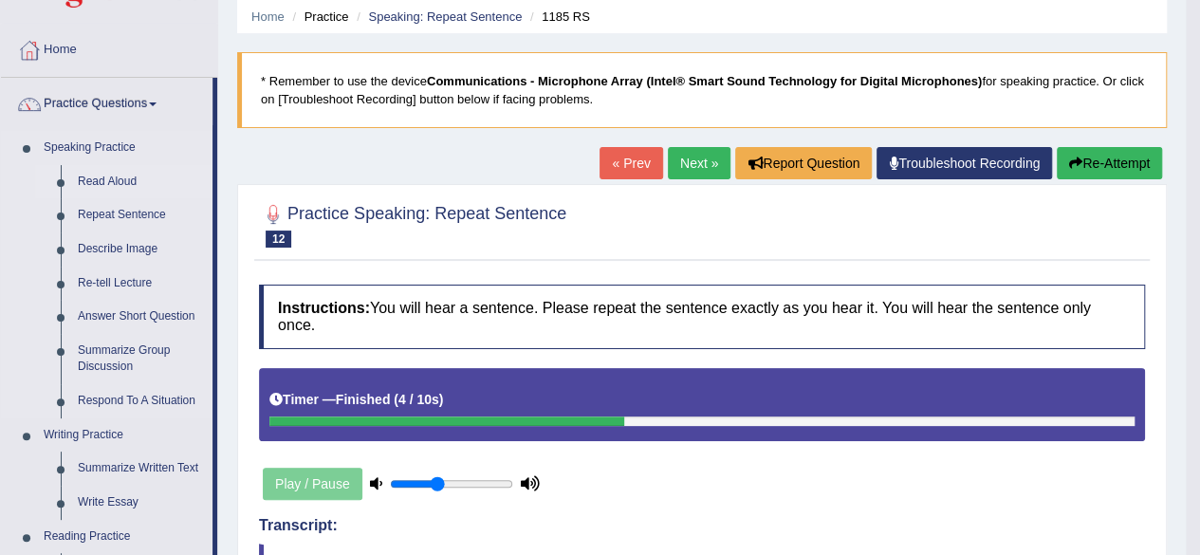
click at [101, 179] on link "Read Aloud" at bounding box center [140, 182] width 143 height 34
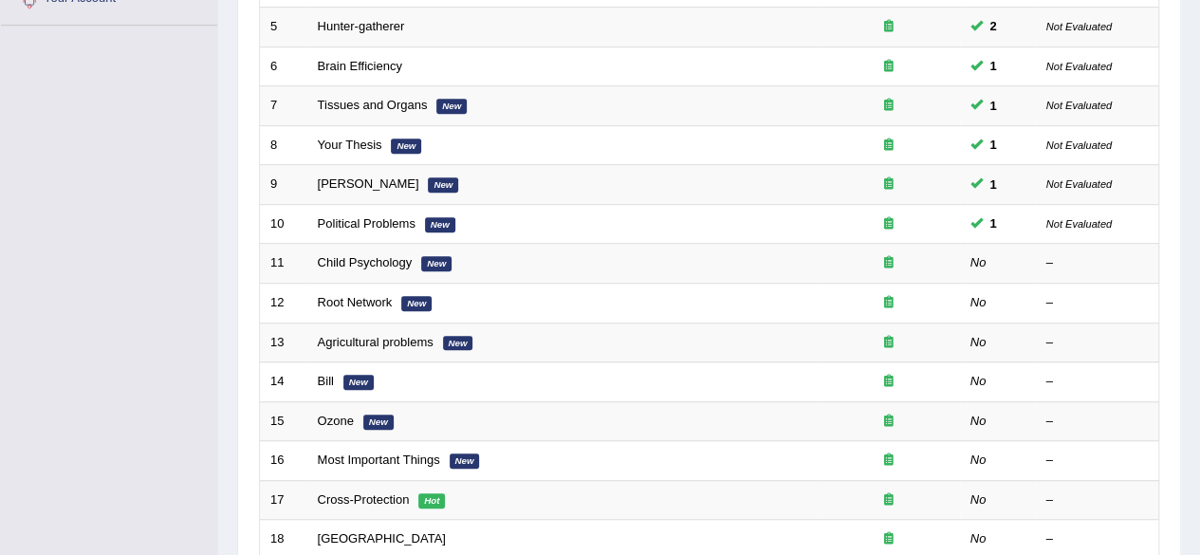
scroll to position [448, 0]
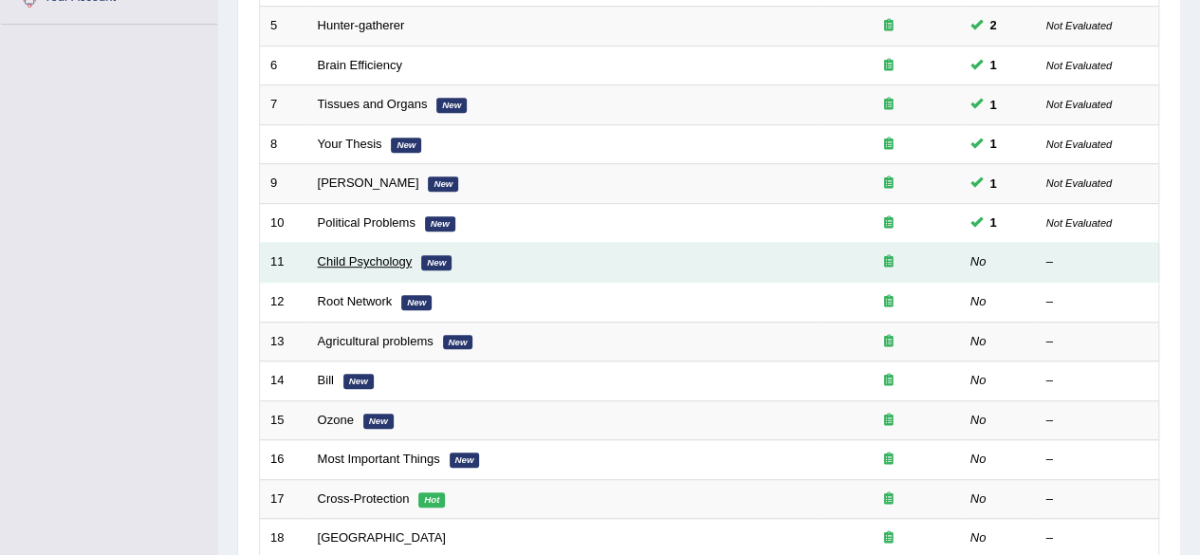
click at [367, 257] on link "Child Psychology" at bounding box center [365, 261] width 95 height 14
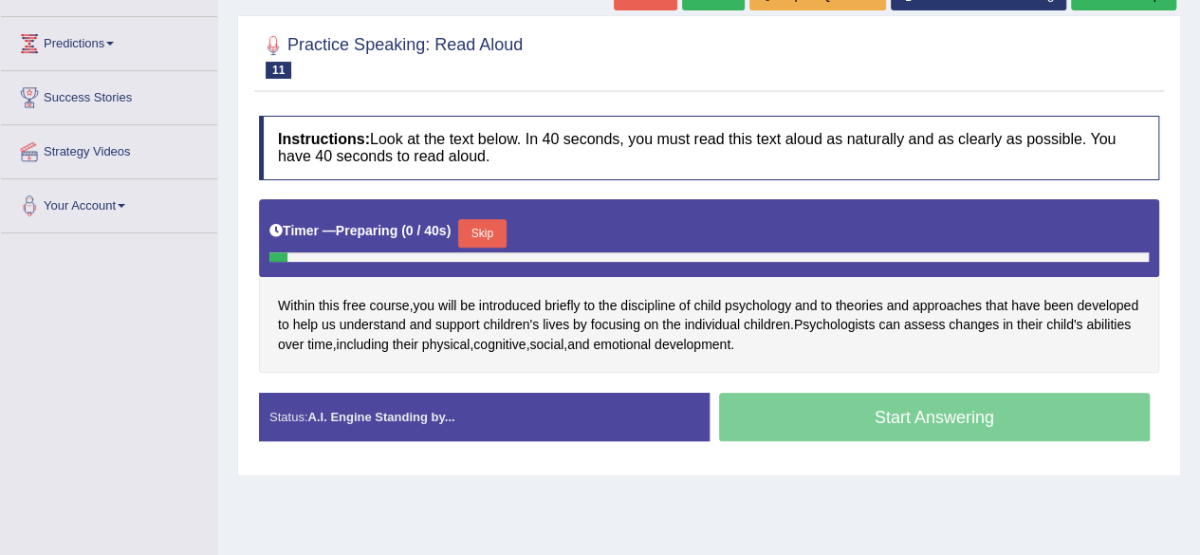
scroll to position [242, 0]
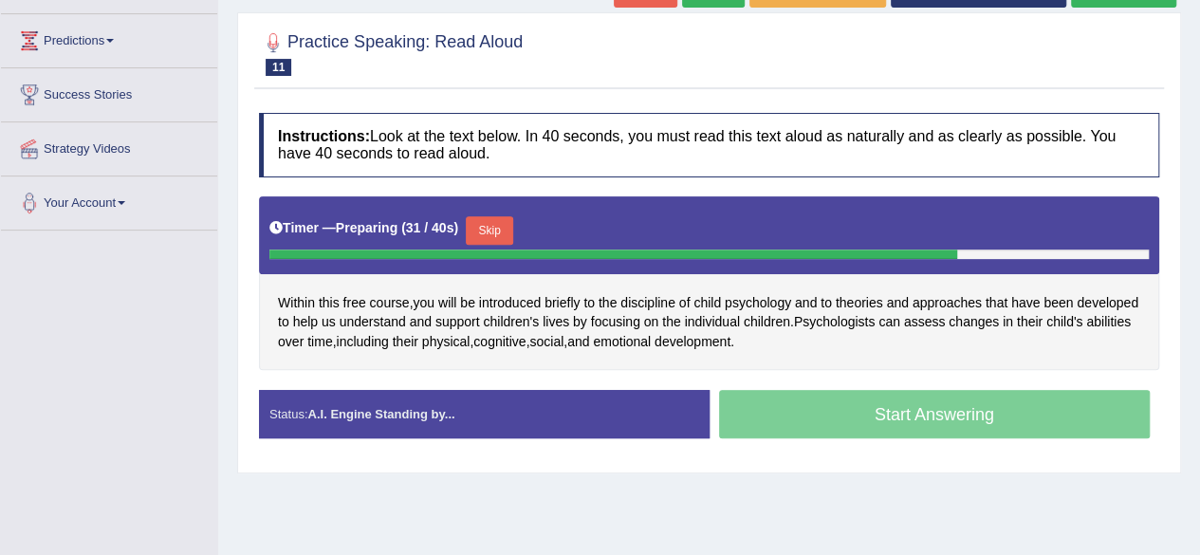
click at [493, 229] on button "Skip" at bounding box center [489, 230] width 47 height 28
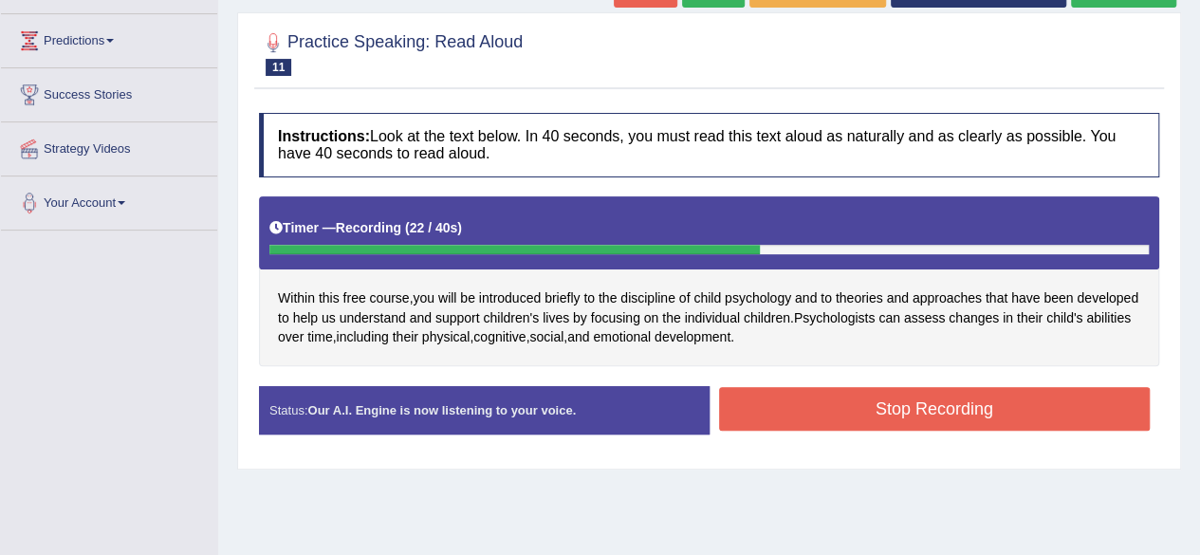
click at [862, 407] on button "Stop Recording" at bounding box center [934, 409] width 431 height 44
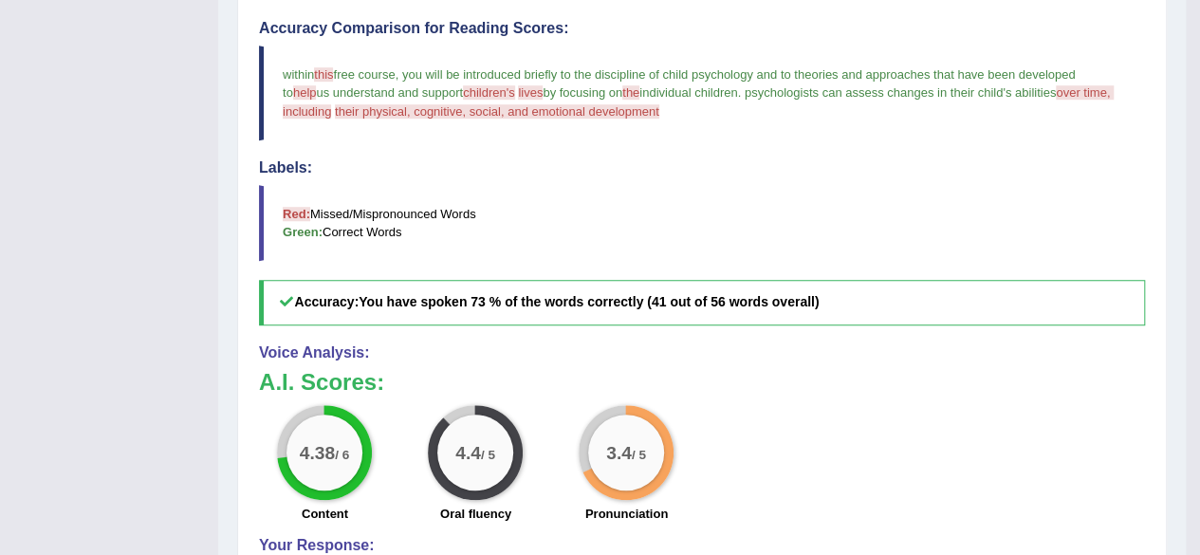
scroll to position [808, 0]
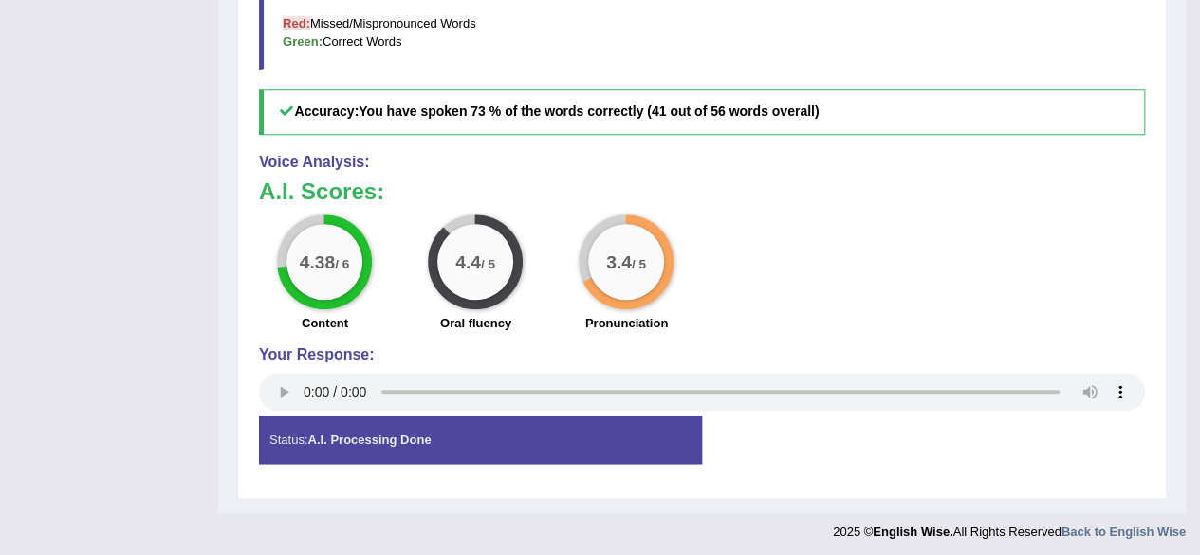
click at [749, 318] on div "4.38 / 6 Content 4.4 / 5 Oral fluency 3.4 / 5 Pronunciation" at bounding box center [701, 275] width 905 height 122
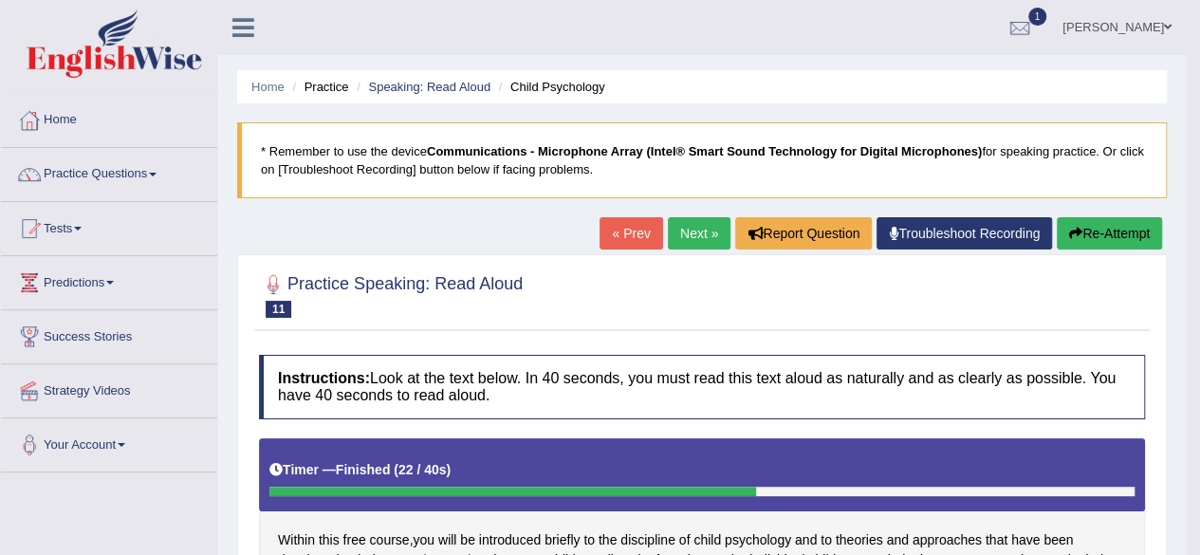
scroll to position [1, 0]
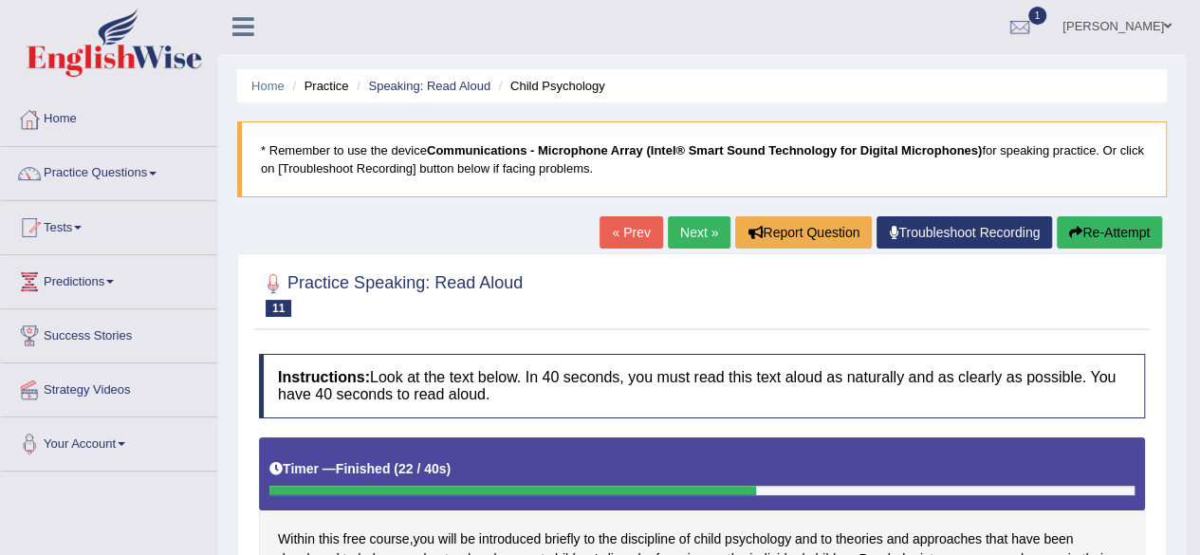
click at [702, 229] on link "Next »" at bounding box center [699, 232] width 63 height 32
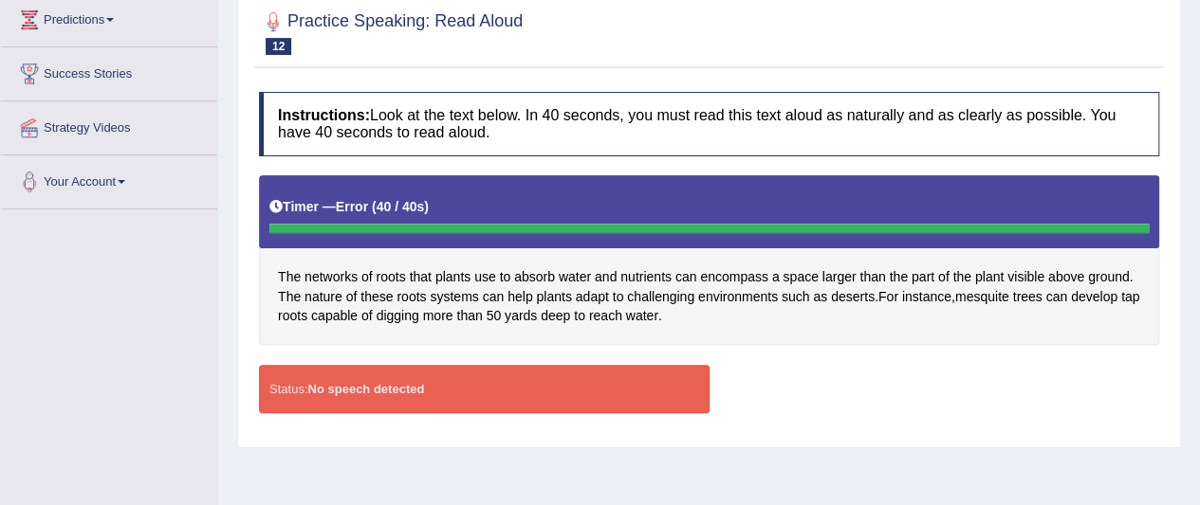
scroll to position [174, 0]
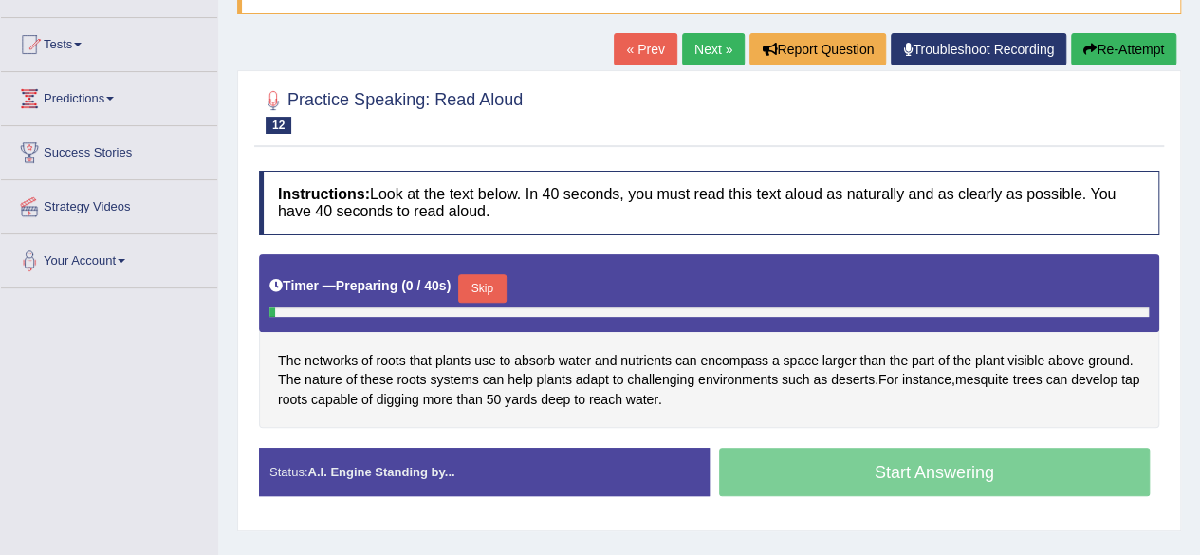
scroll to position [174, 0]
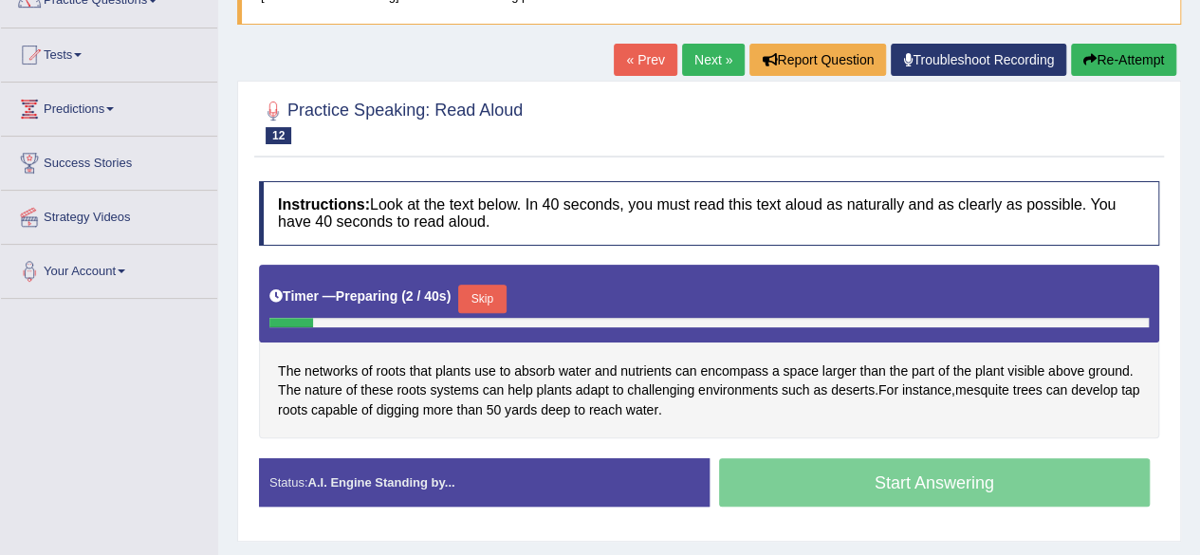
click at [505, 300] on button "Skip" at bounding box center [481, 299] width 47 height 28
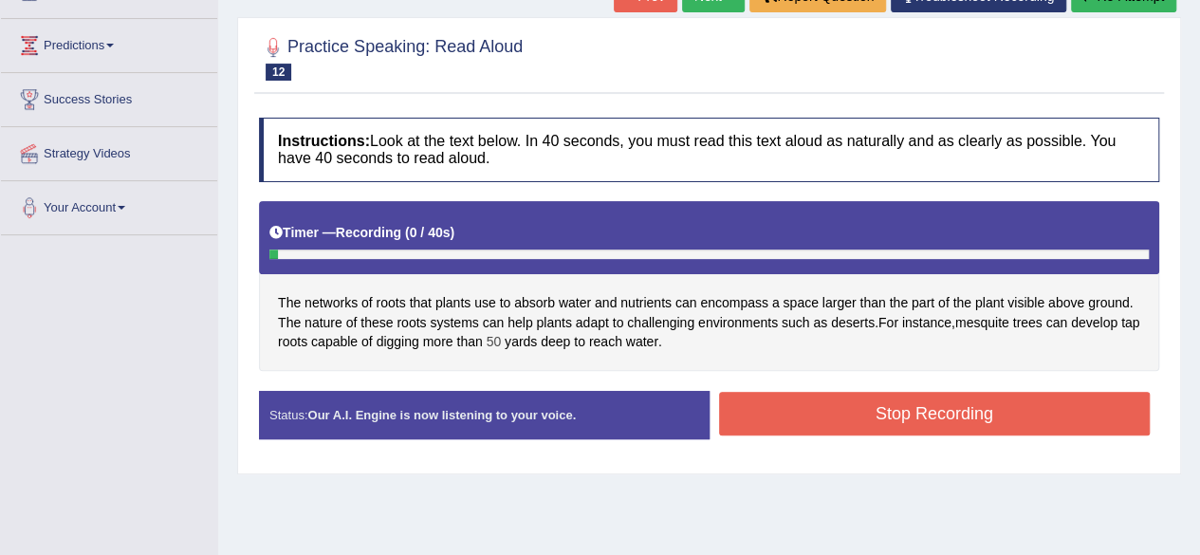
scroll to position [238, 0]
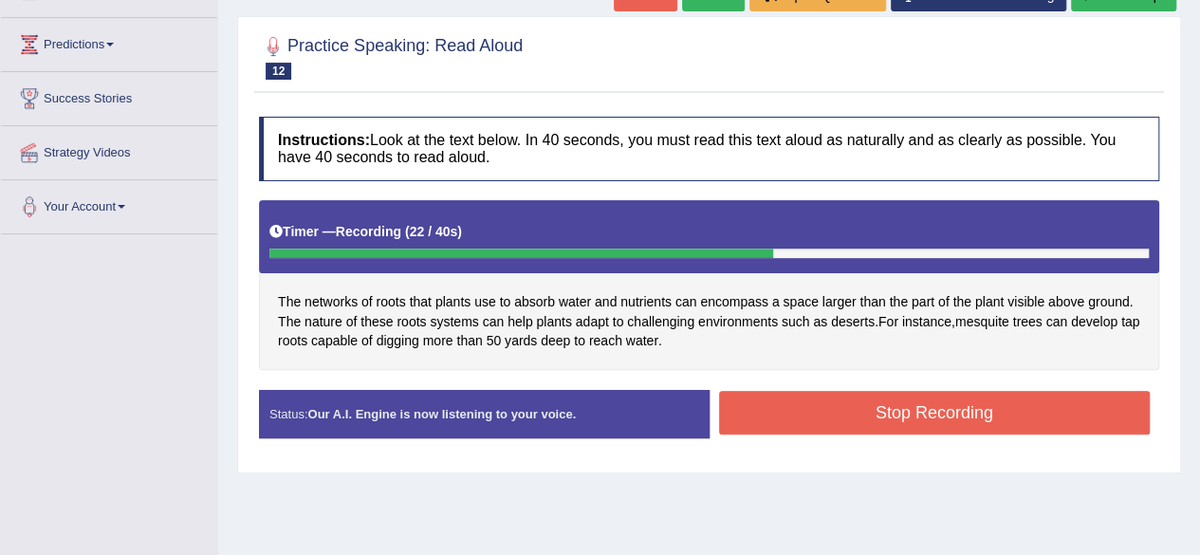
click at [950, 413] on button "Stop Recording" at bounding box center [934, 413] width 431 height 44
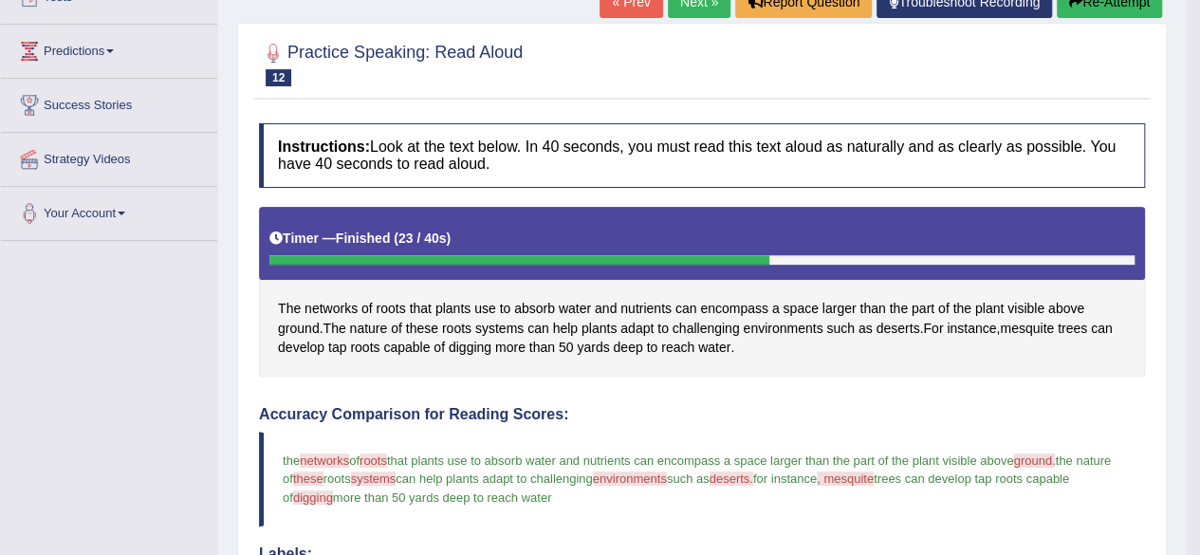
scroll to position [0, 0]
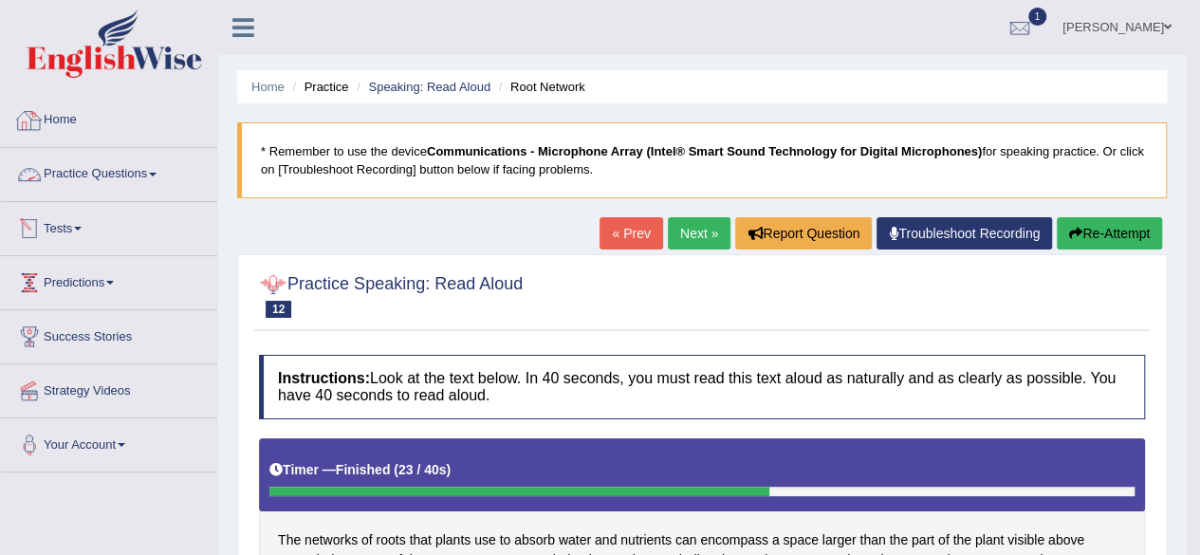
click at [67, 119] on link "Home" at bounding box center [109, 117] width 216 height 47
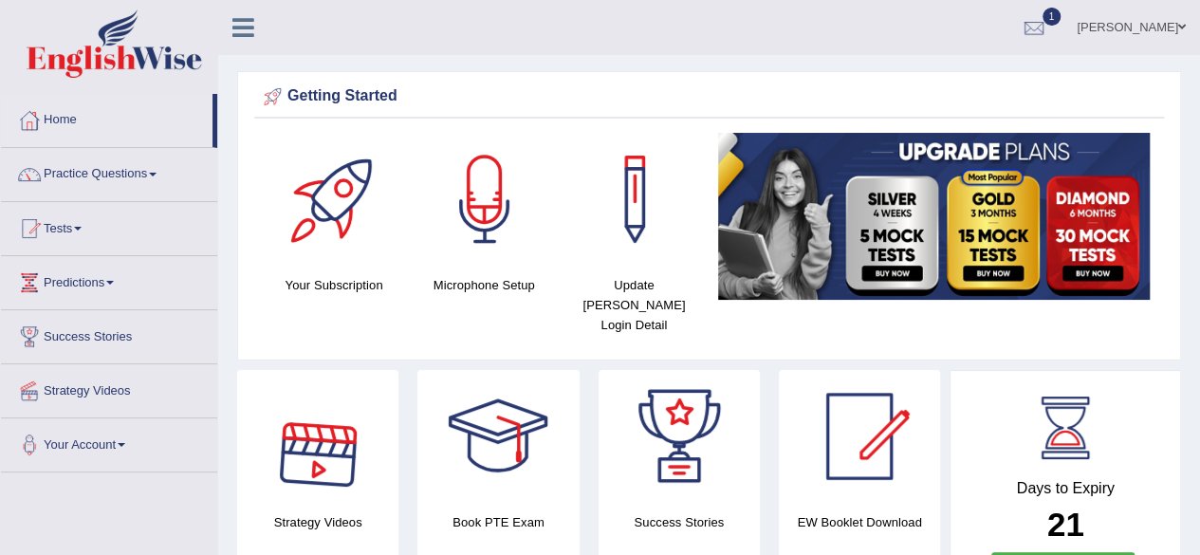
click at [133, 175] on link "Practice Questions" at bounding box center [109, 171] width 216 height 47
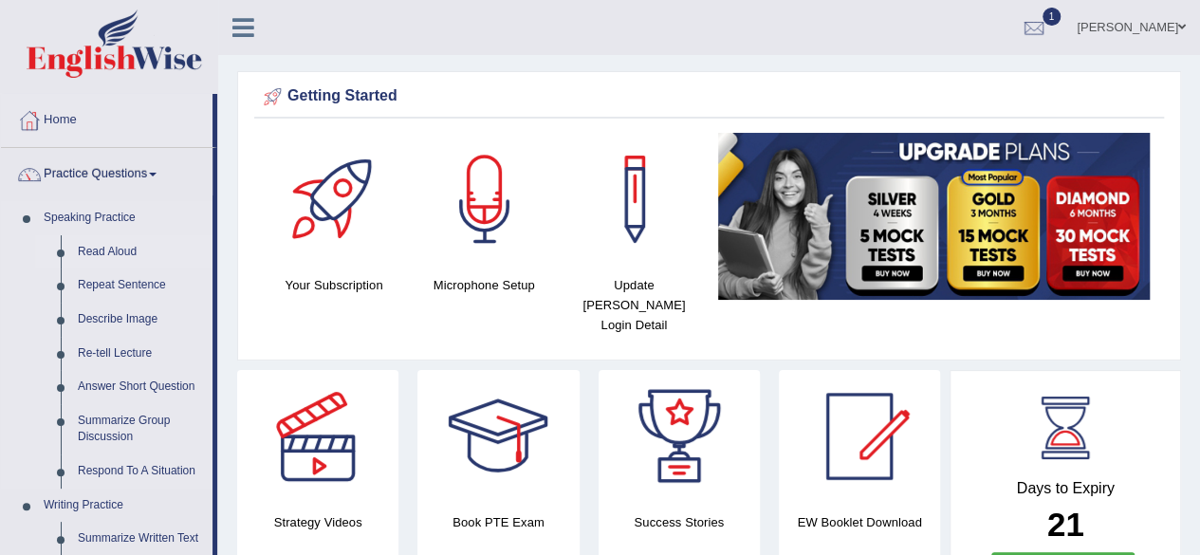
click at [101, 254] on link "Read Aloud" at bounding box center [140, 252] width 143 height 34
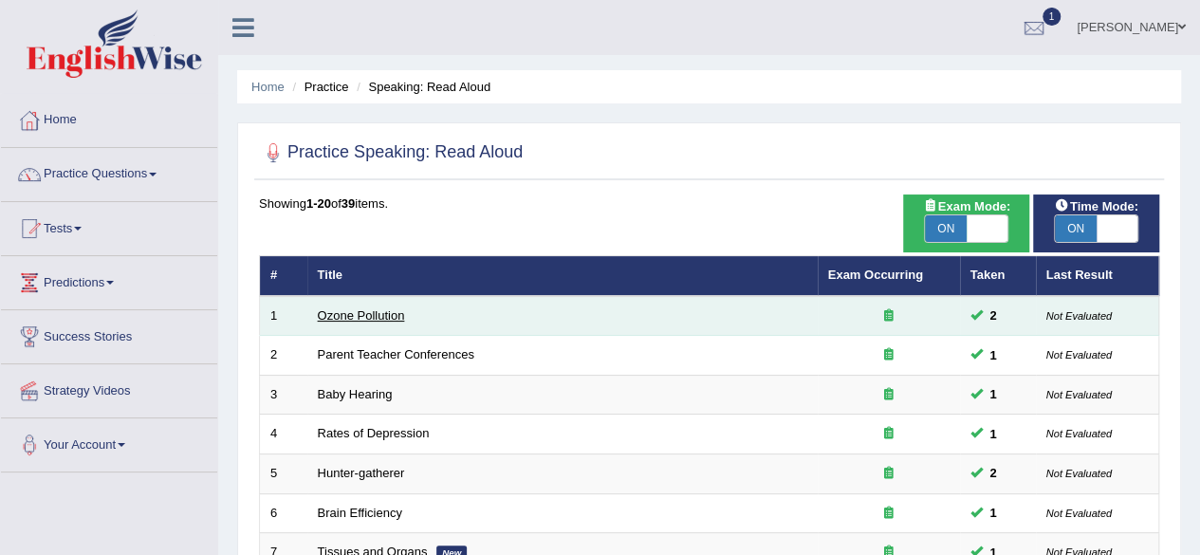
click at [349, 312] on link "Ozone Pollution" at bounding box center [361, 315] width 87 height 14
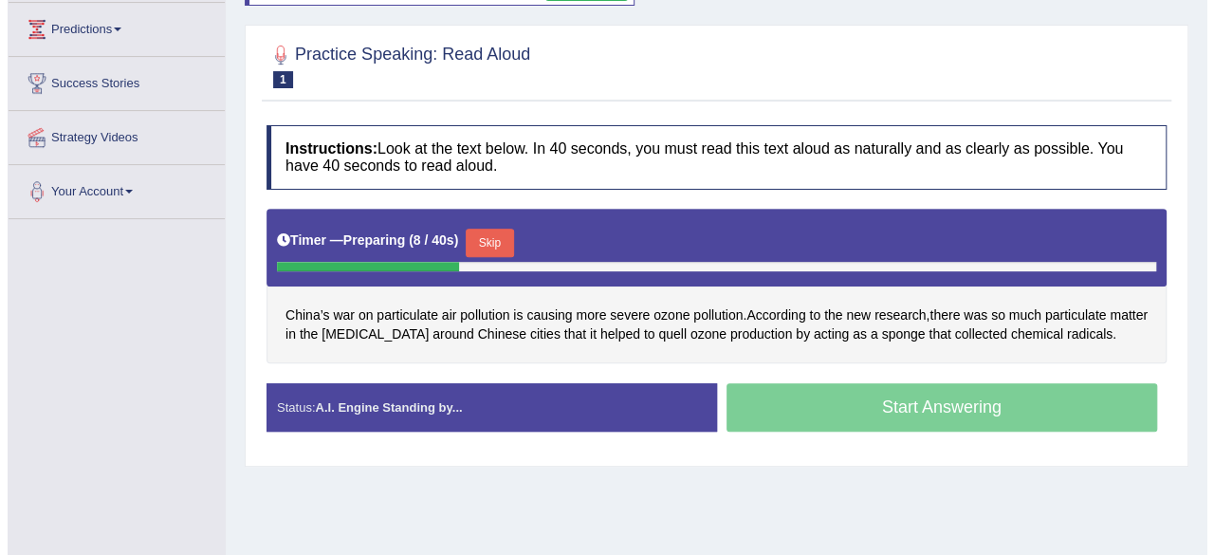
scroll to position [254, 0]
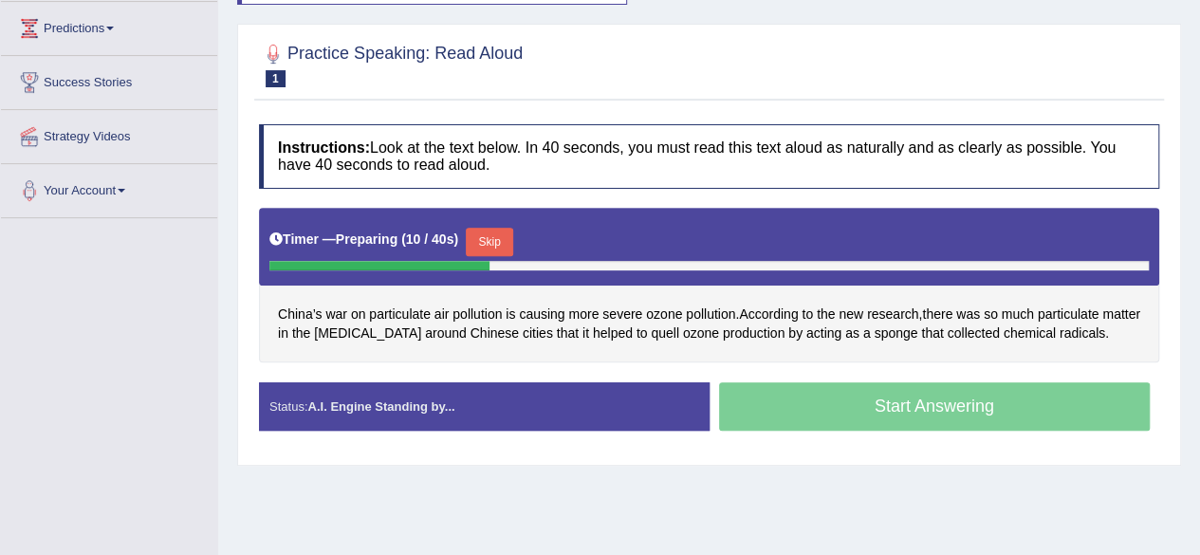
click at [491, 231] on button "Skip" at bounding box center [489, 242] width 47 height 28
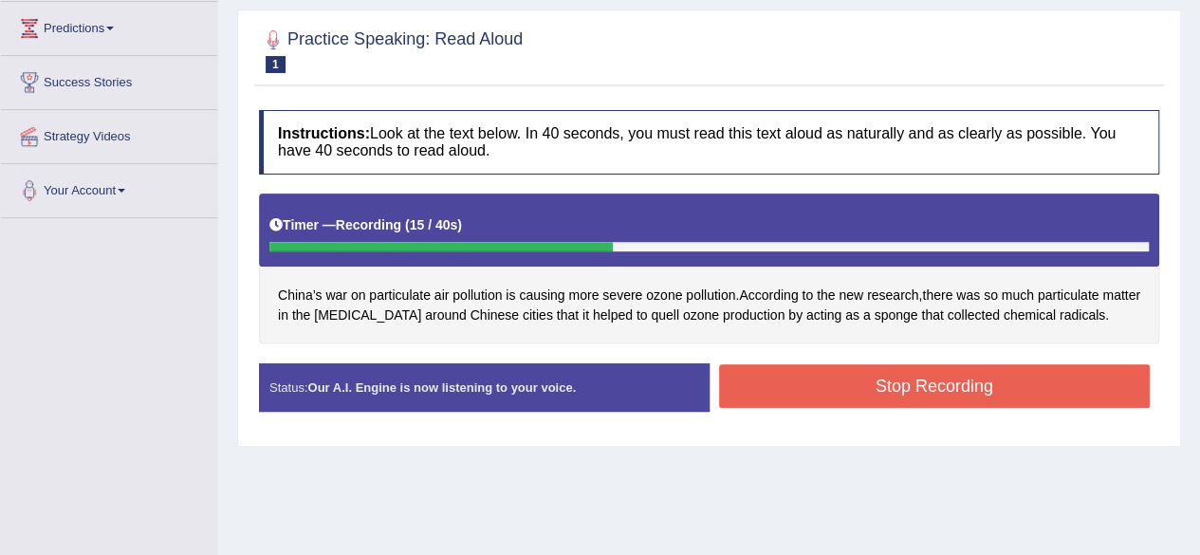
click at [966, 381] on button "Stop Recording" at bounding box center [934, 386] width 431 height 44
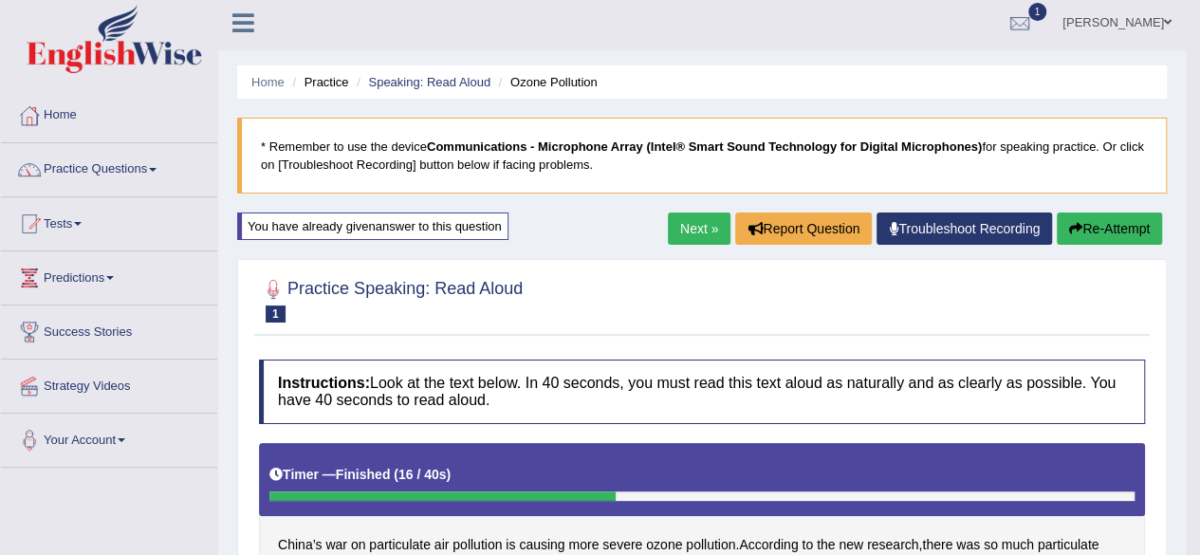
scroll to position [0, 0]
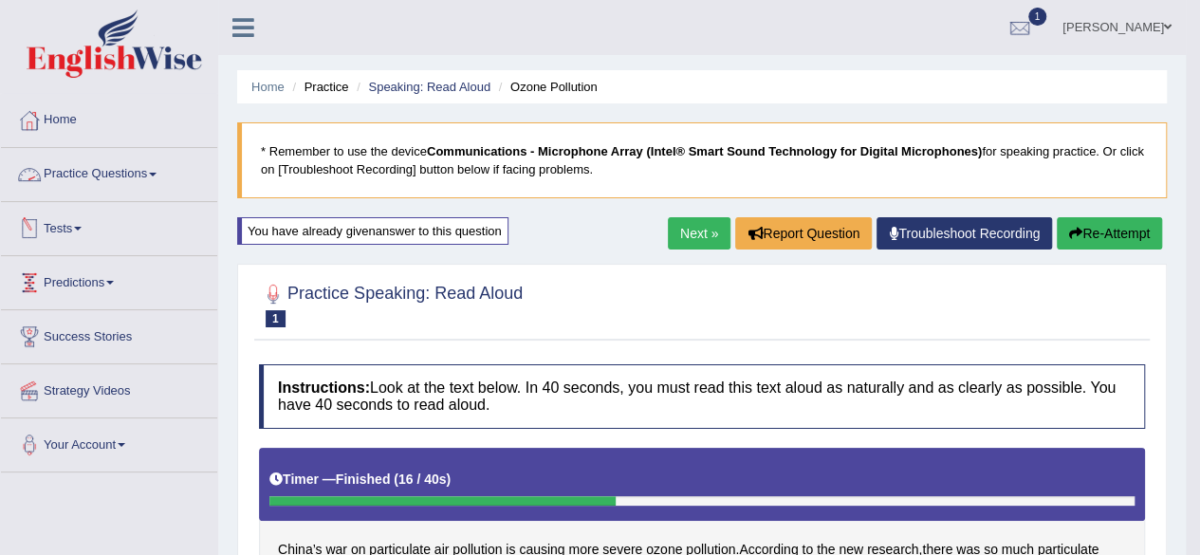
click at [83, 175] on link "Practice Questions" at bounding box center [109, 171] width 216 height 47
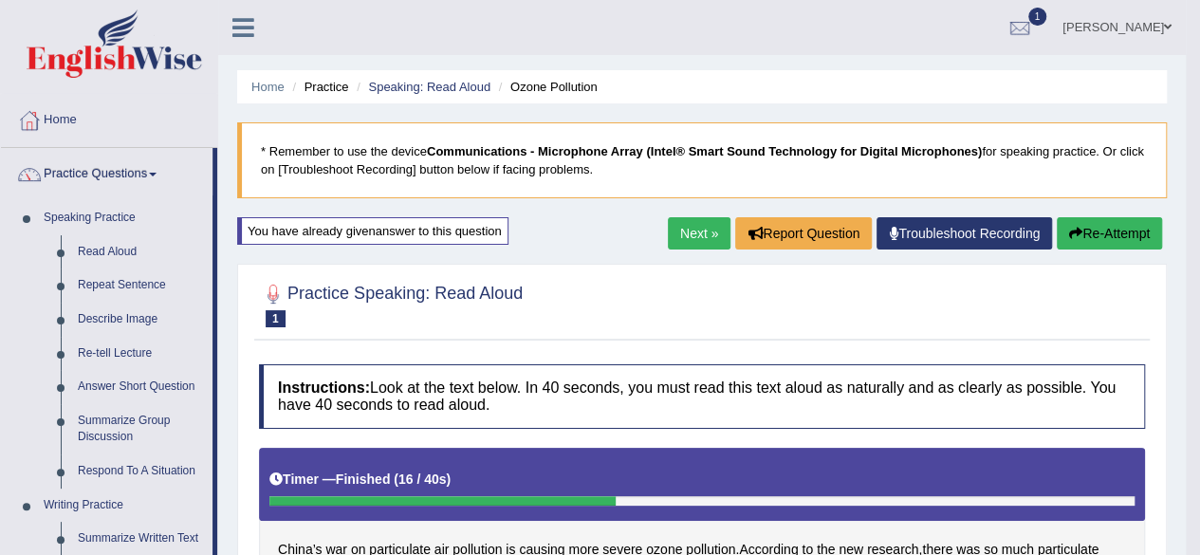
click at [136, 173] on link "Practice Questions" at bounding box center [106, 171] width 211 height 47
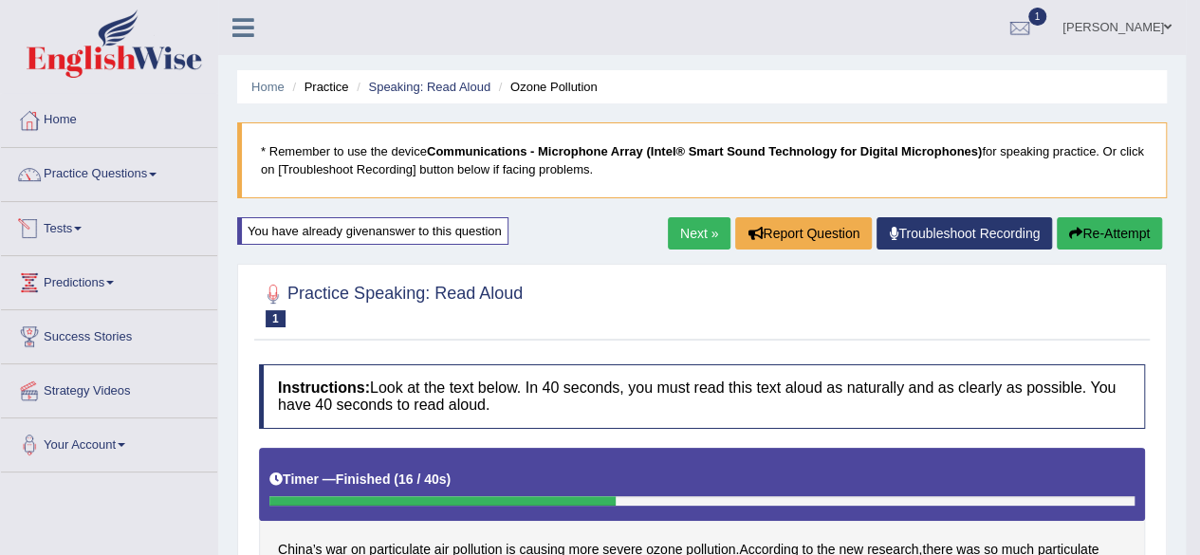
click at [69, 227] on link "Tests" at bounding box center [109, 225] width 216 height 47
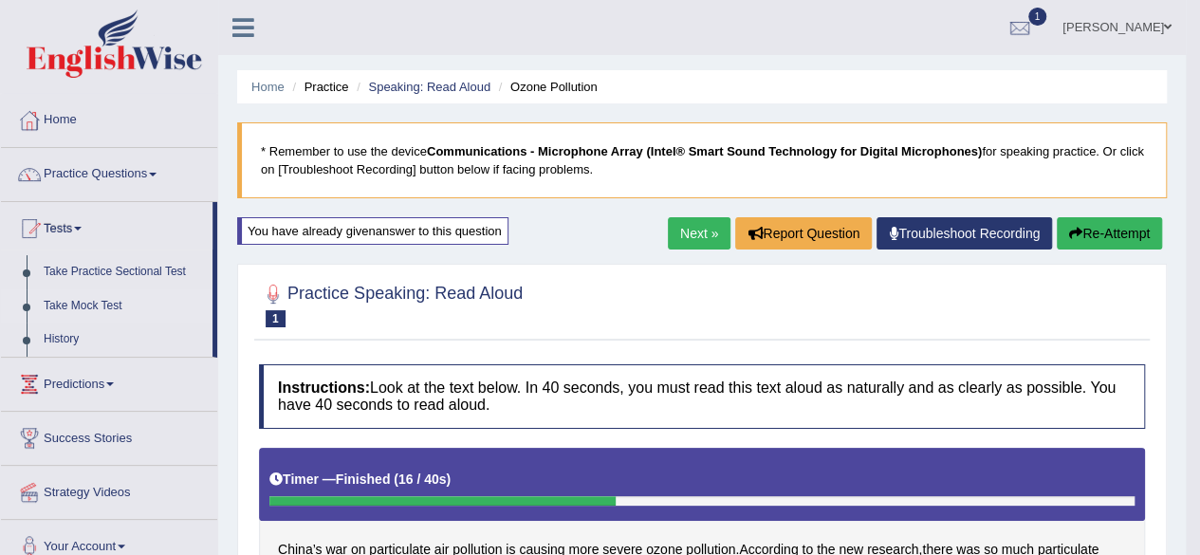
click at [85, 302] on link "Take Mock Test" at bounding box center [123, 306] width 177 height 34
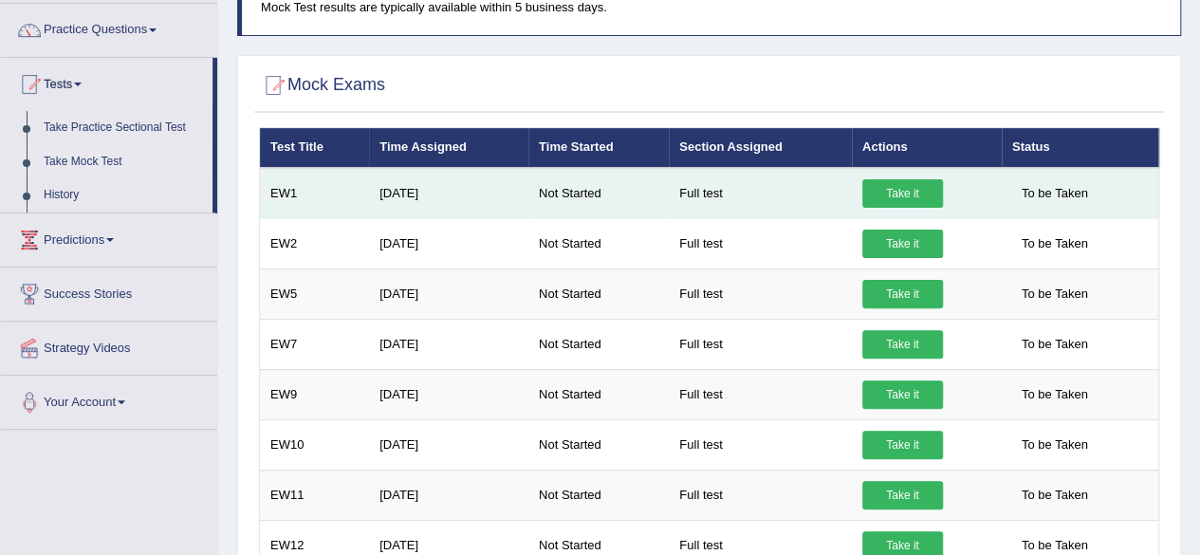
click at [915, 193] on link "Take it" at bounding box center [902, 193] width 81 height 28
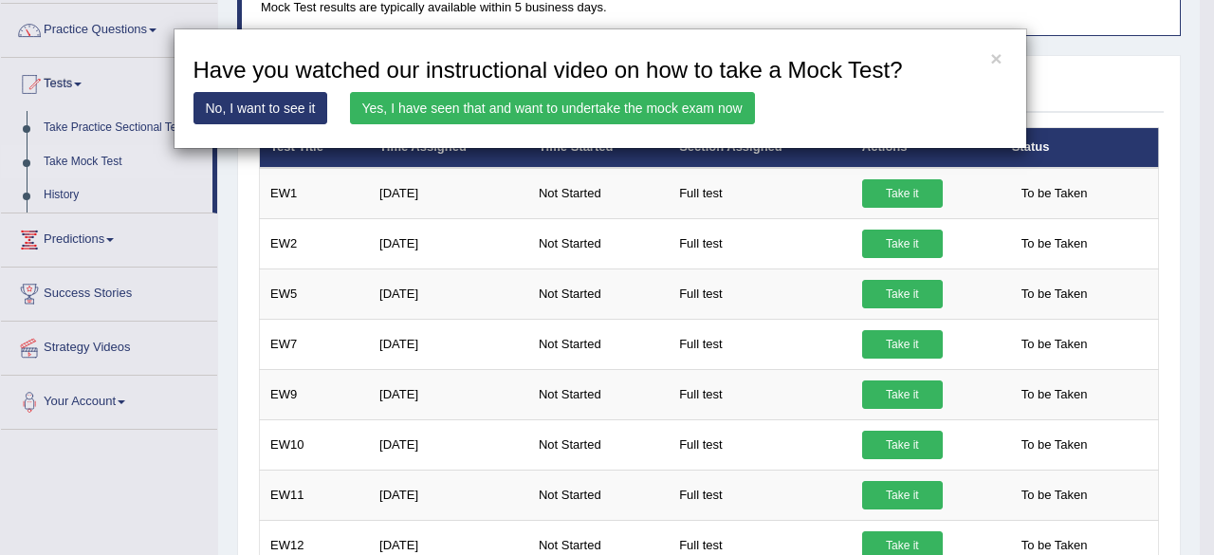
click at [514, 107] on link "Yes, I have seen that and want to undertake the mock exam now" at bounding box center [552, 108] width 405 height 32
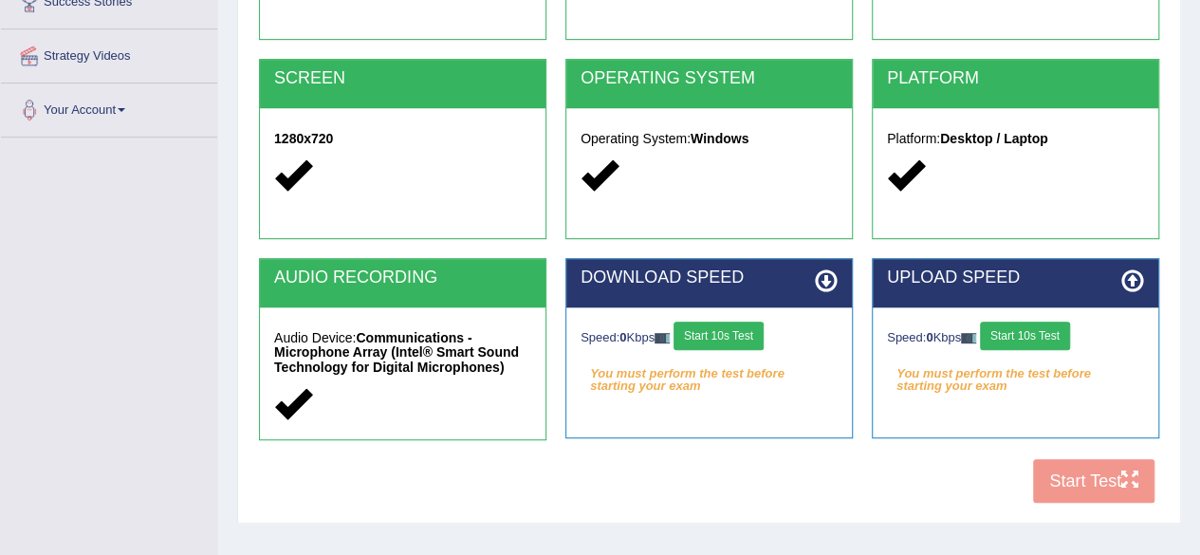
scroll to position [344, 0]
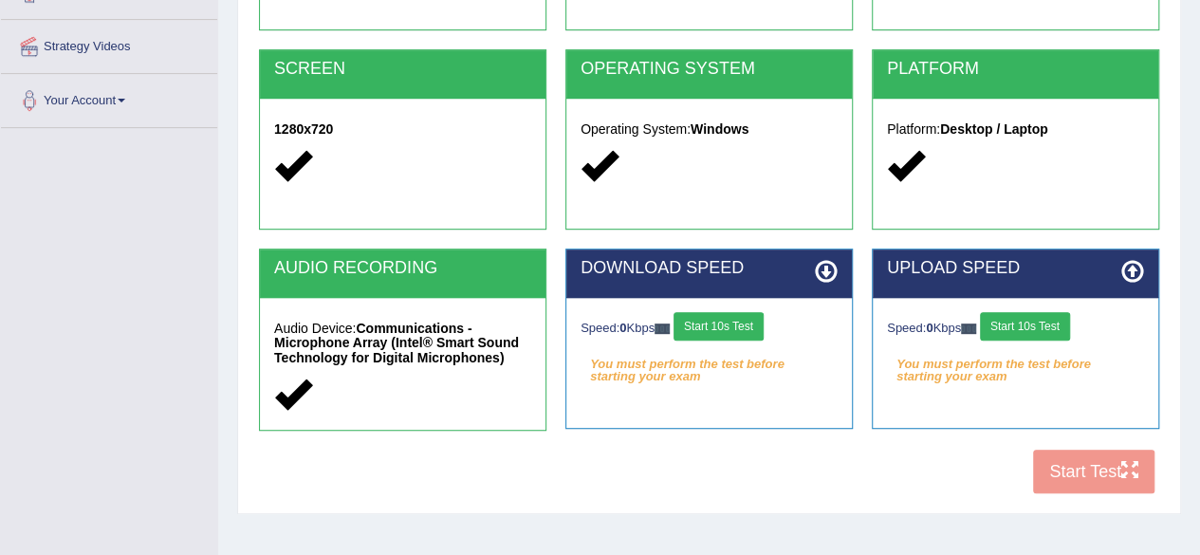
click at [751, 325] on button "Start 10s Test" at bounding box center [718, 326] width 90 height 28
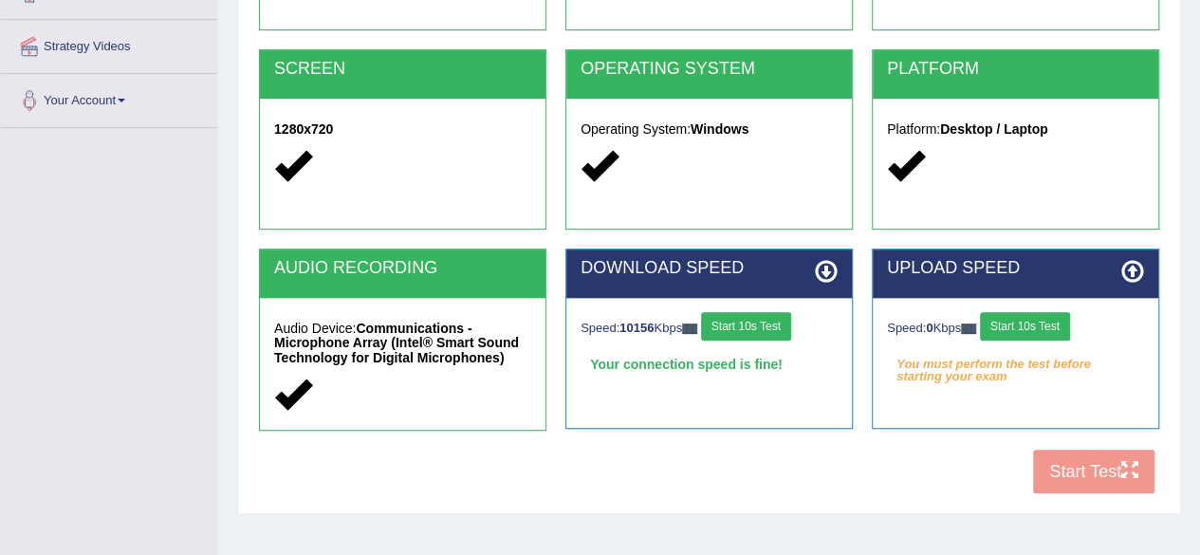
click at [1035, 321] on button "Start 10s Test" at bounding box center [1025, 326] width 90 height 28
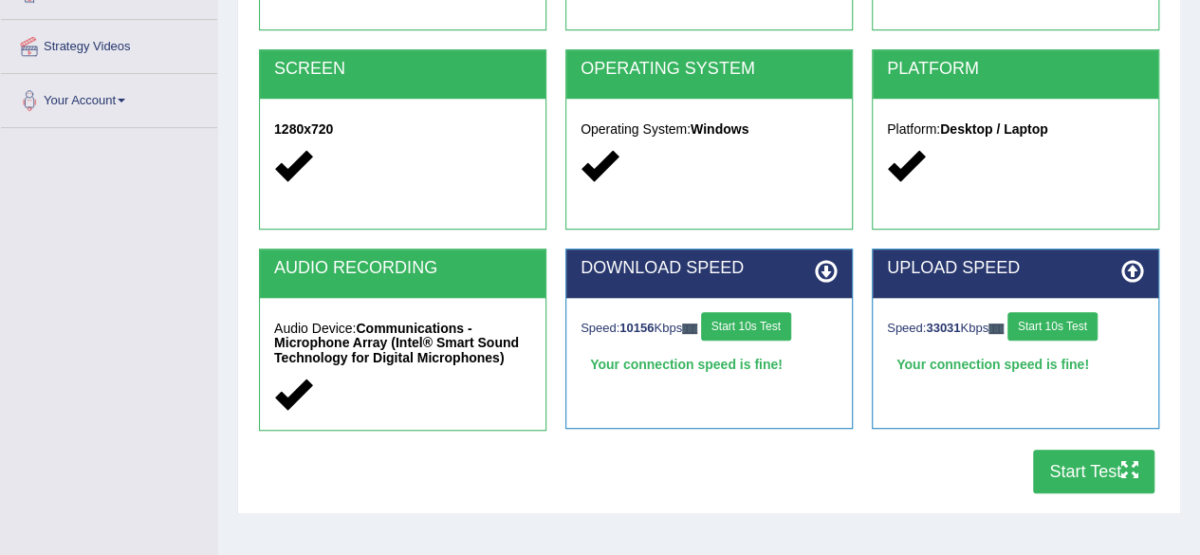
scroll to position [0, 0]
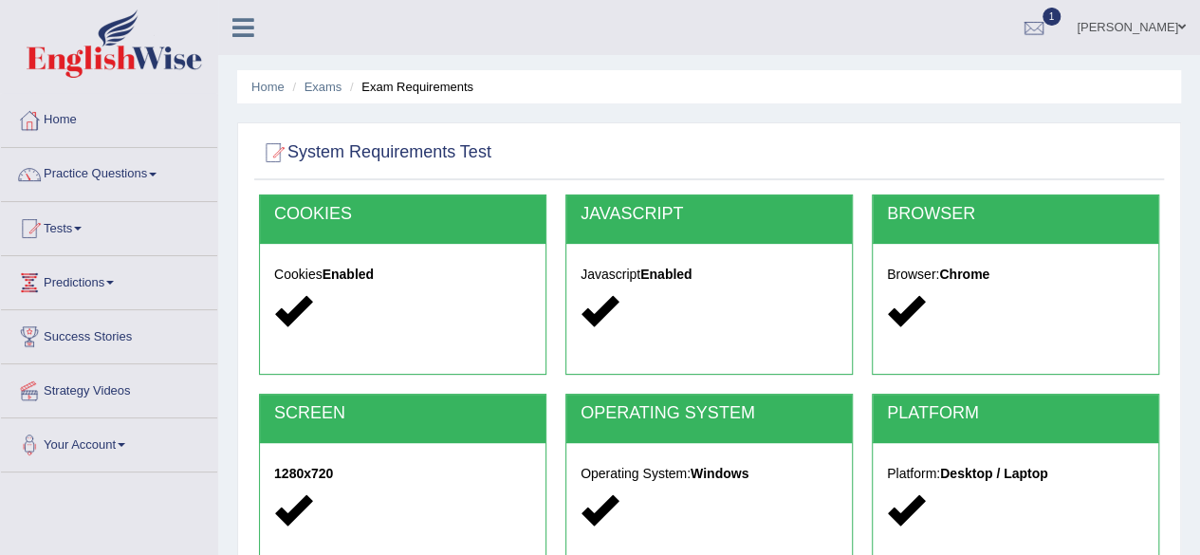
click at [64, 229] on link "Tests" at bounding box center [109, 225] width 216 height 47
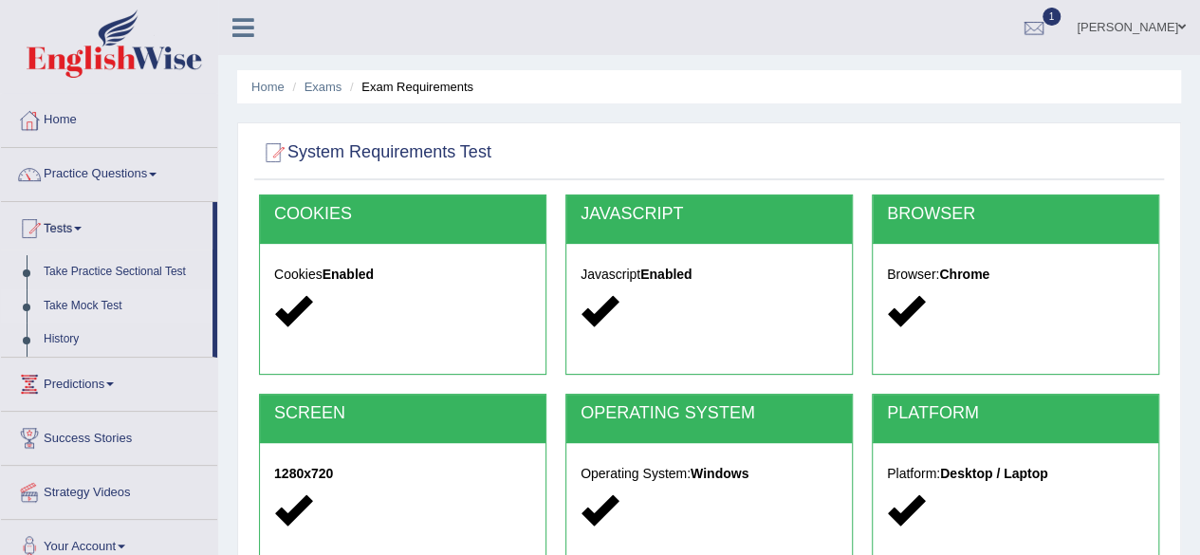
click at [80, 305] on link "Take Mock Test" at bounding box center [123, 306] width 177 height 34
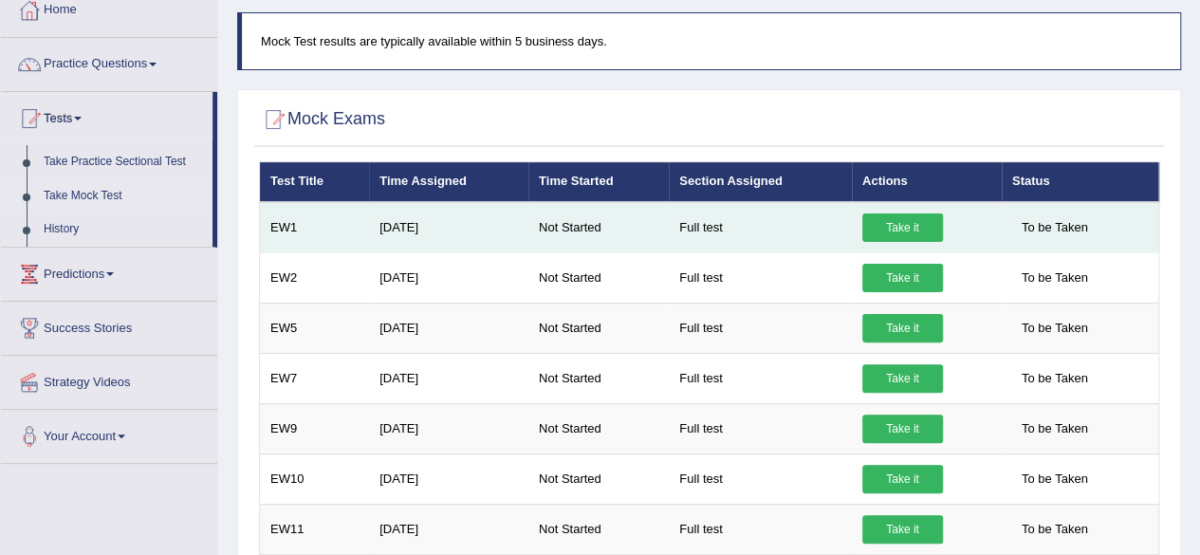
click at [910, 224] on link "Take it" at bounding box center [902, 227] width 81 height 28
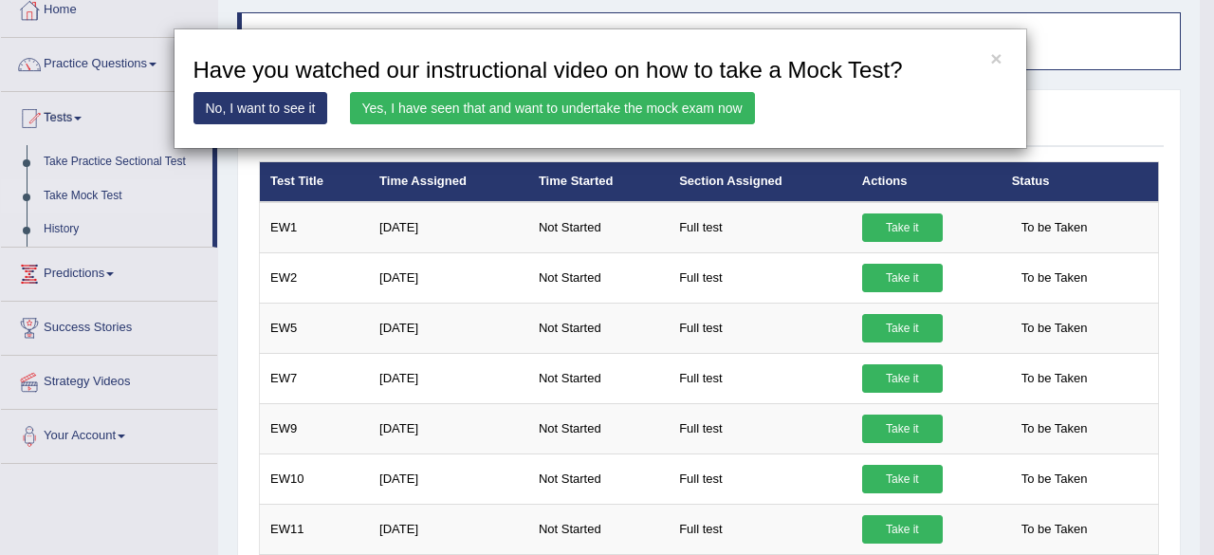
click at [652, 111] on link "Yes, I have seen that and want to undertake the mock exam now" at bounding box center [552, 108] width 405 height 32
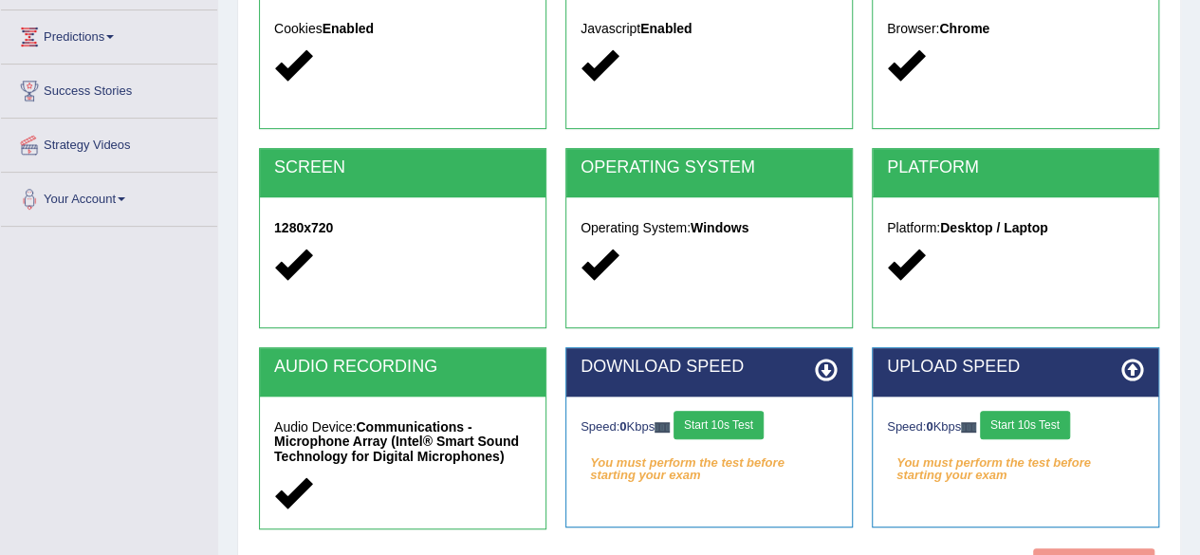
scroll to position [415, 0]
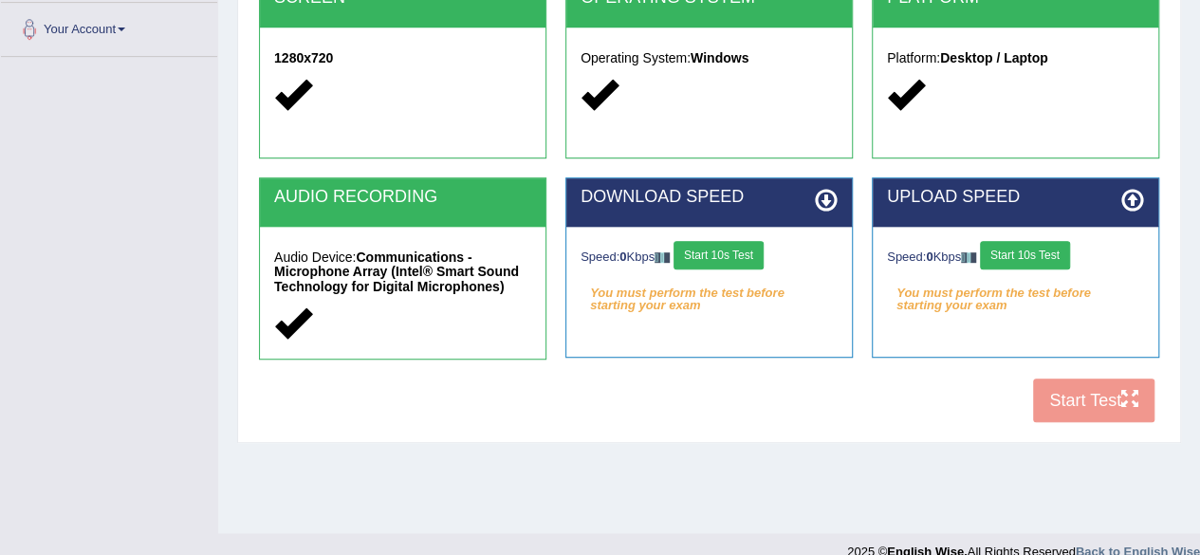
click at [741, 254] on button "Start 10s Test" at bounding box center [718, 255] width 90 height 28
click at [1043, 256] on button "Start 10s Test" at bounding box center [1025, 255] width 90 height 28
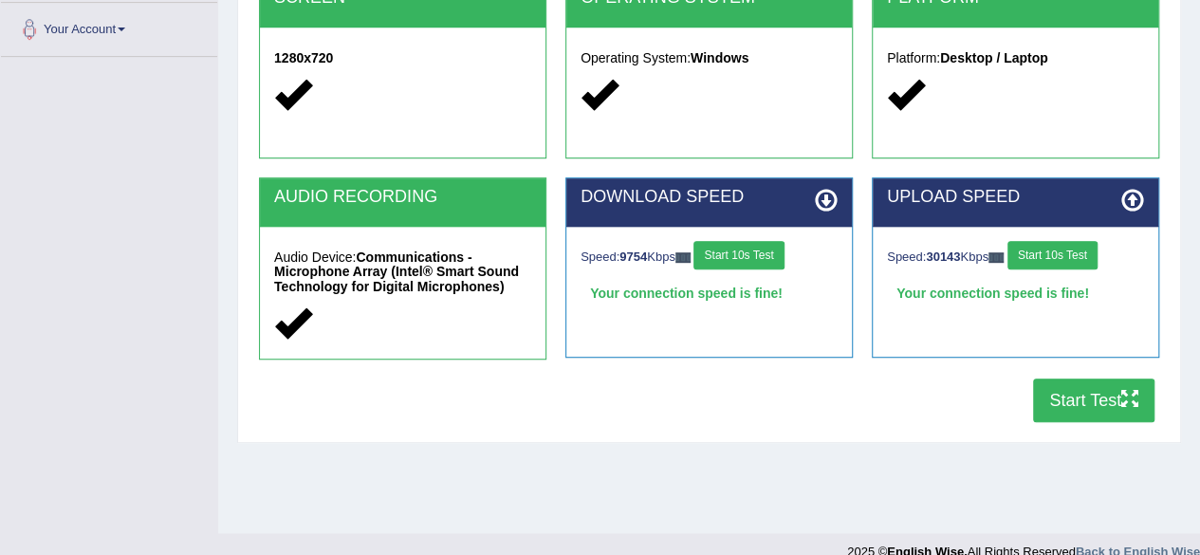
scroll to position [440, 0]
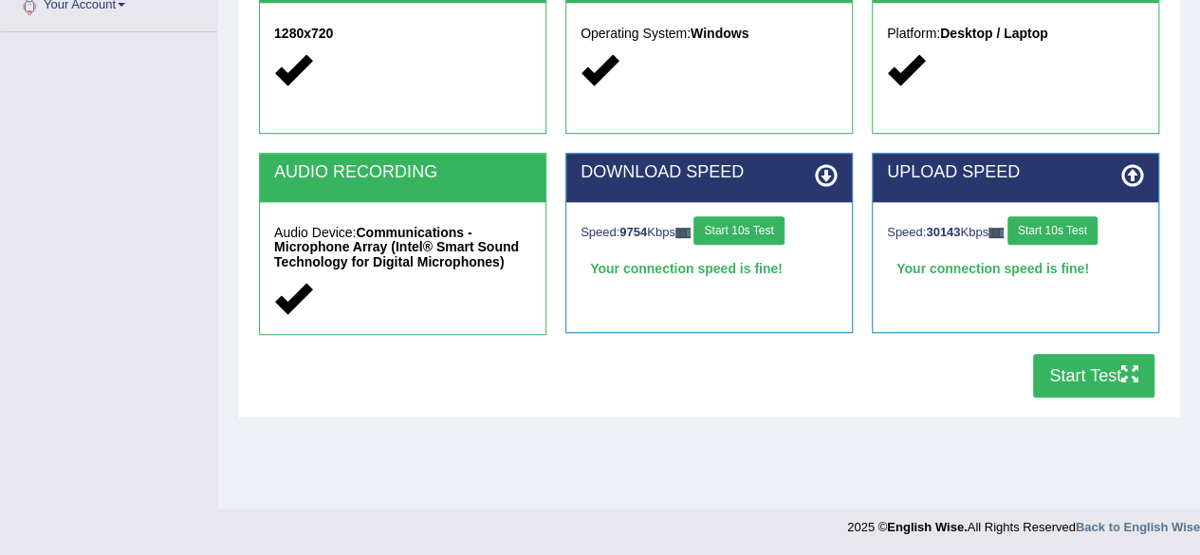
click at [1081, 373] on button "Start Test" at bounding box center [1093, 376] width 121 height 44
